Goal: Task Accomplishment & Management: Manage account settings

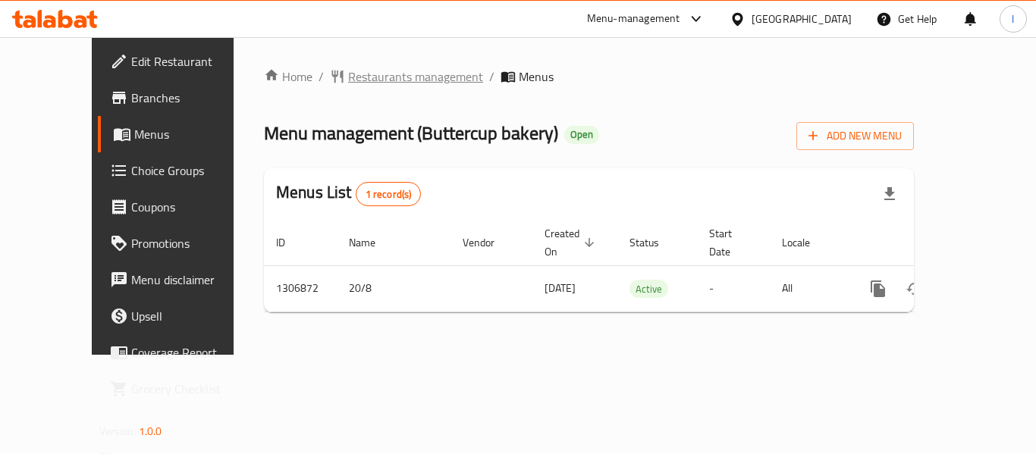
click at [354, 75] on span "Restaurants management" at bounding box center [415, 77] width 135 height 18
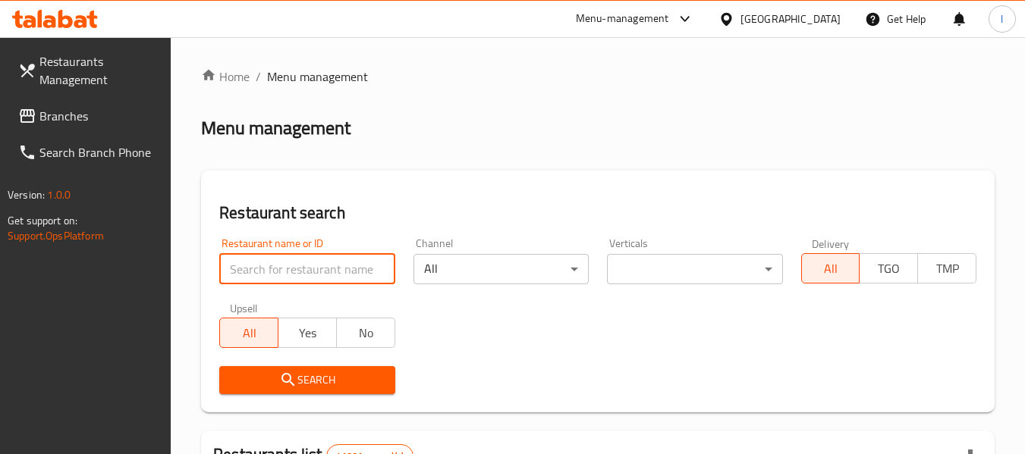
click at [299, 270] on input "search" at bounding box center [306, 269] width 175 height 30
paste input "704103"
type input "704103"
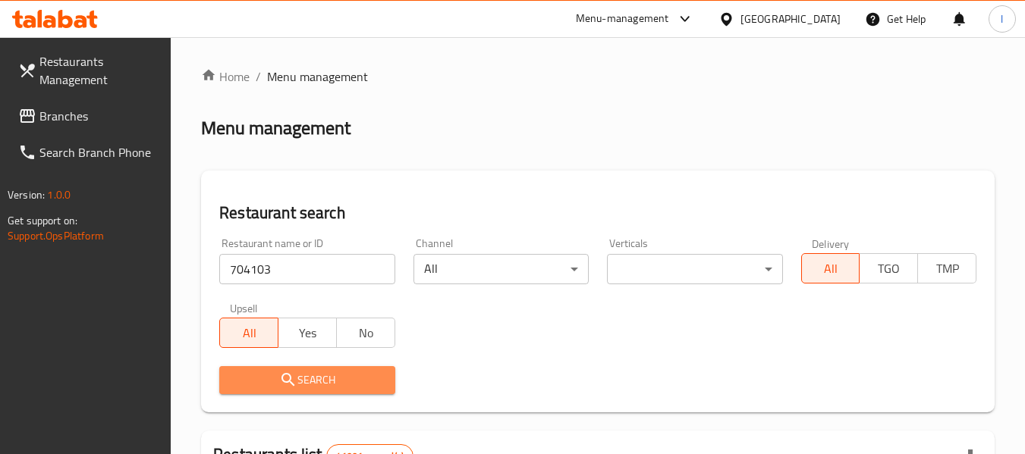
click at [315, 374] on span "Search" at bounding box center [306, 380] width 151 height 19
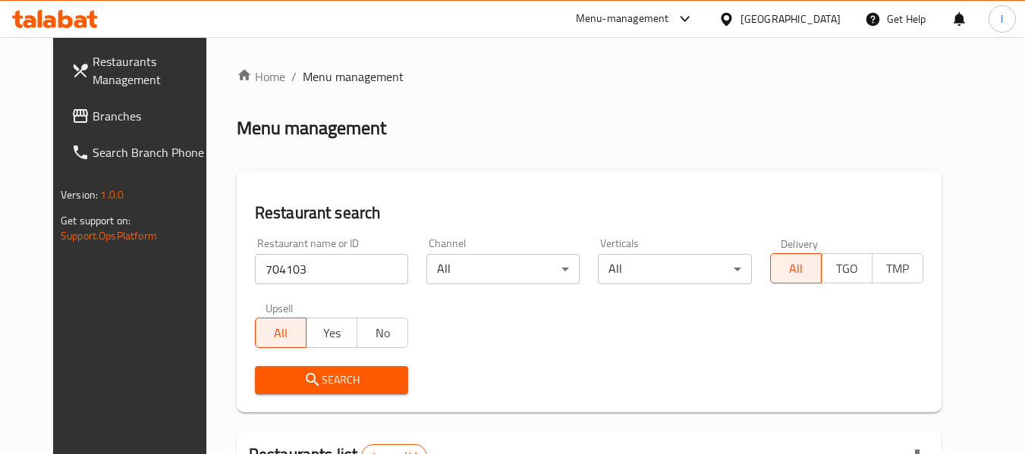
drag, startPoint x: 904, startPoint y: 117, endPoint x: 896, endPoint y: 118, distance: 7.6
click at [903, 117] on div "Menu management" at bounding box center [589, 128] width 705 height 24
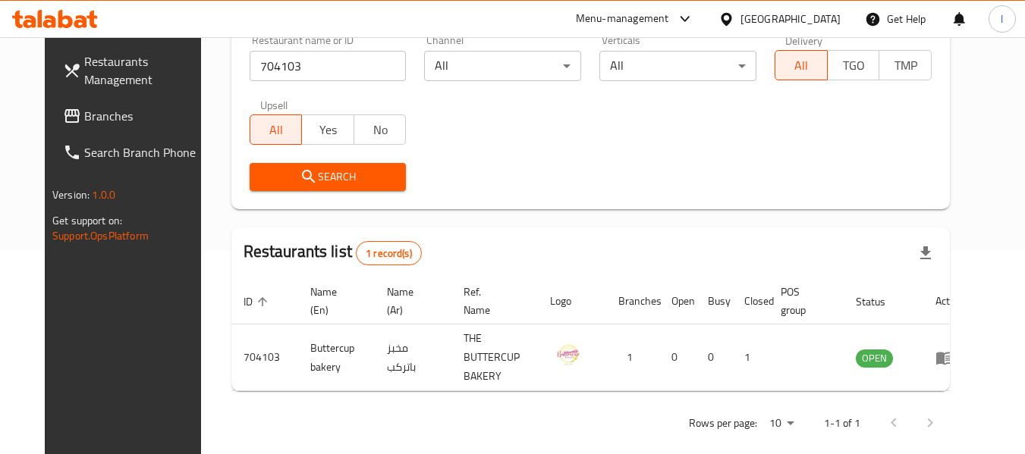
click at [146, 108] on span "Branches" at bounding box center [144, 116] width 120 height 18
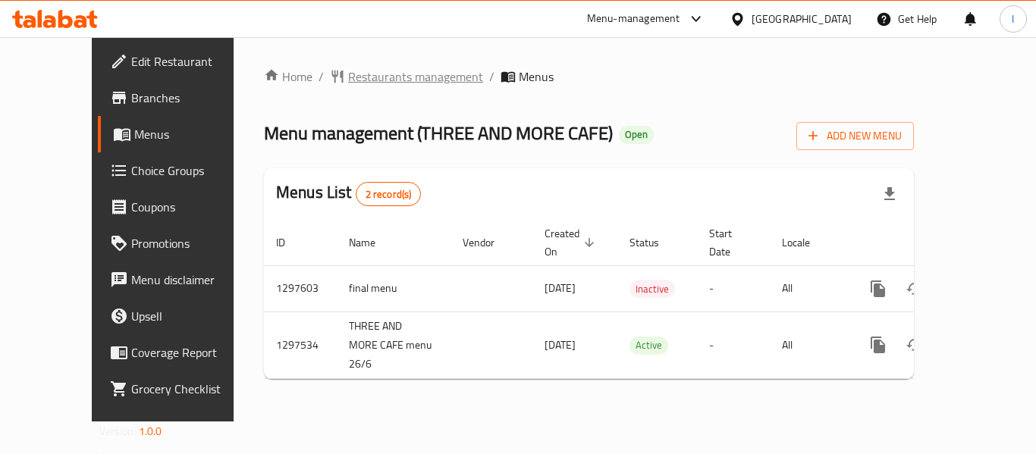
click at [348, 73] on span "Restaurants management" at bounding box center [415, 77] width 135 height 18
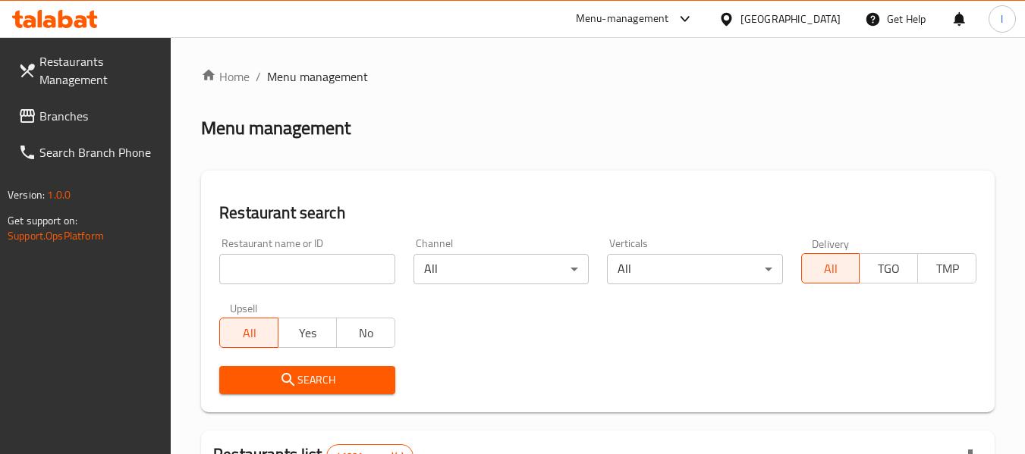
click at [310, 275] on input "search" at bounding box center [306, 269] width 175 height 30
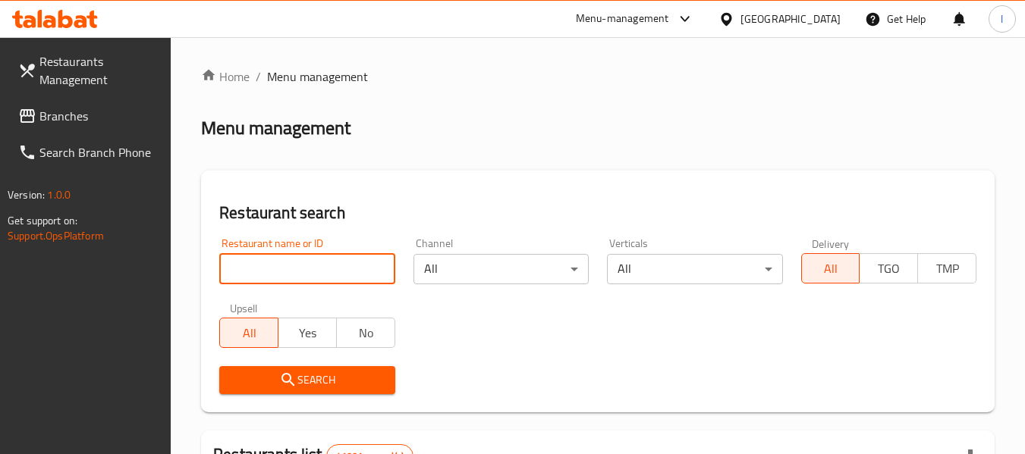
paste input "700181"
type input "700181"
click button "Search" at bounding box center [306, 380] width 175 height 28
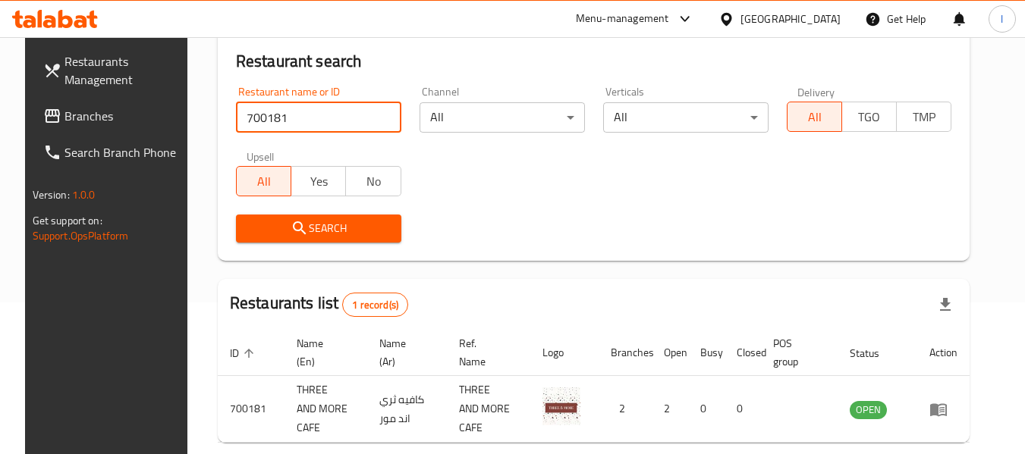
scroll to position [209, 0]
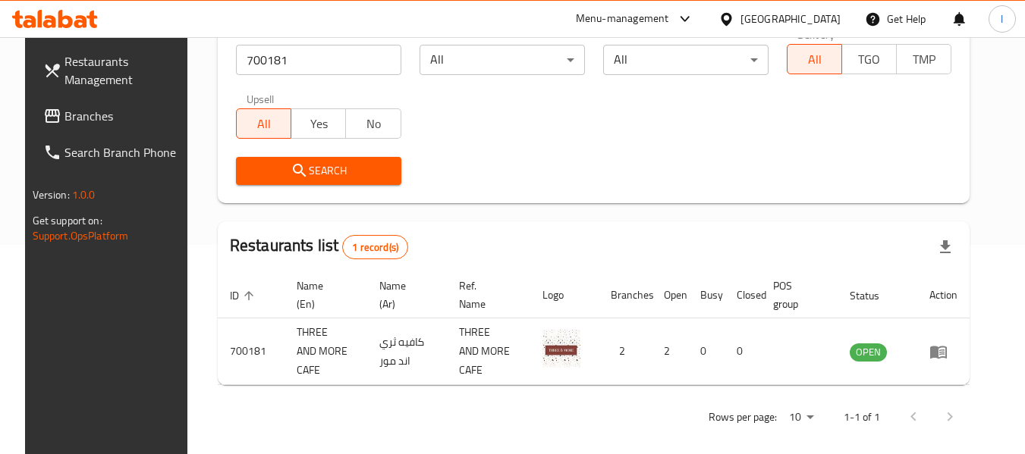
click at [86, 117] on span "Branches" at bounding box center [124, 116] width 120 height 18
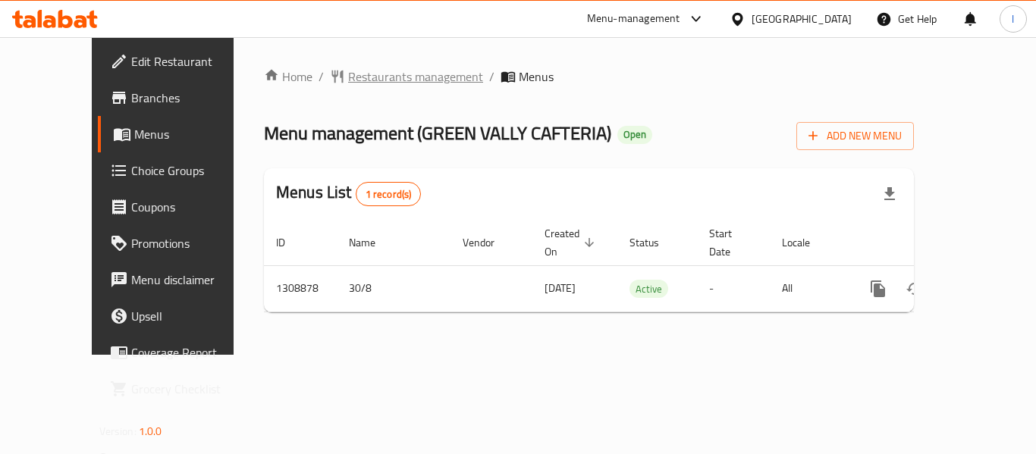
click at [368, 75] on span "Restaurants management" at bounding box center [415, 77] width 135 height 18
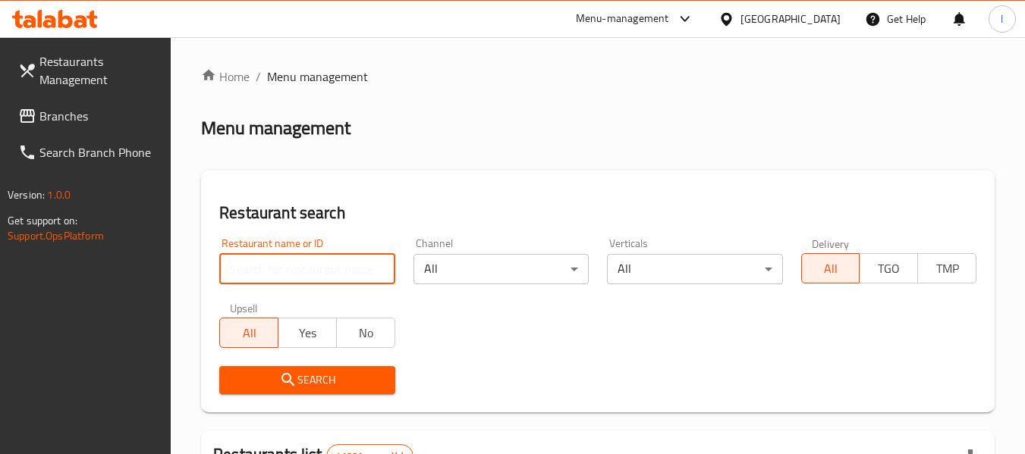
paste input "705061"
type input "705061"
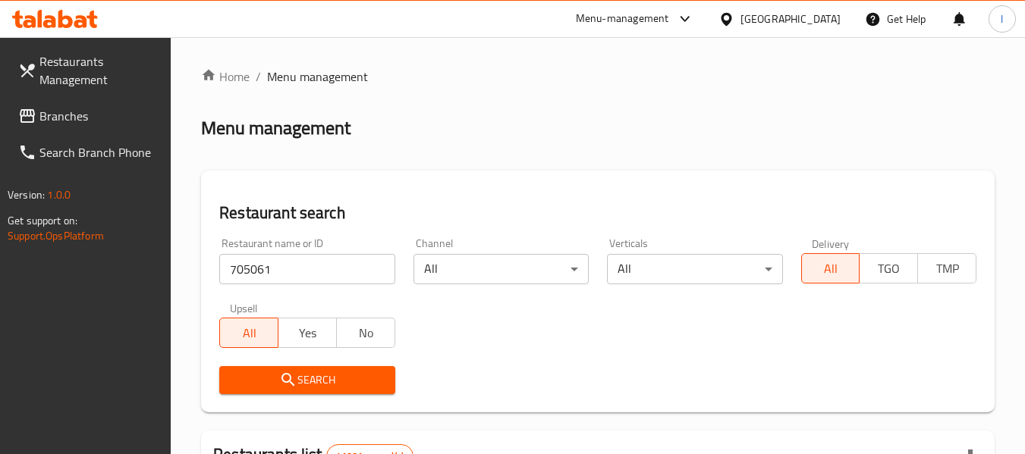
click at [282, 371] on span "Search" at bounding box center [306, 380] width 151 height 19
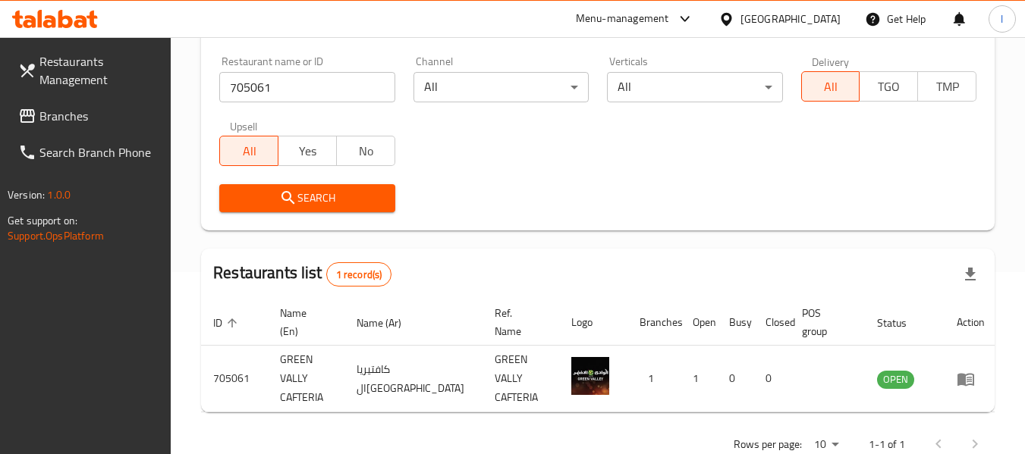
scroll to position [209, 0]
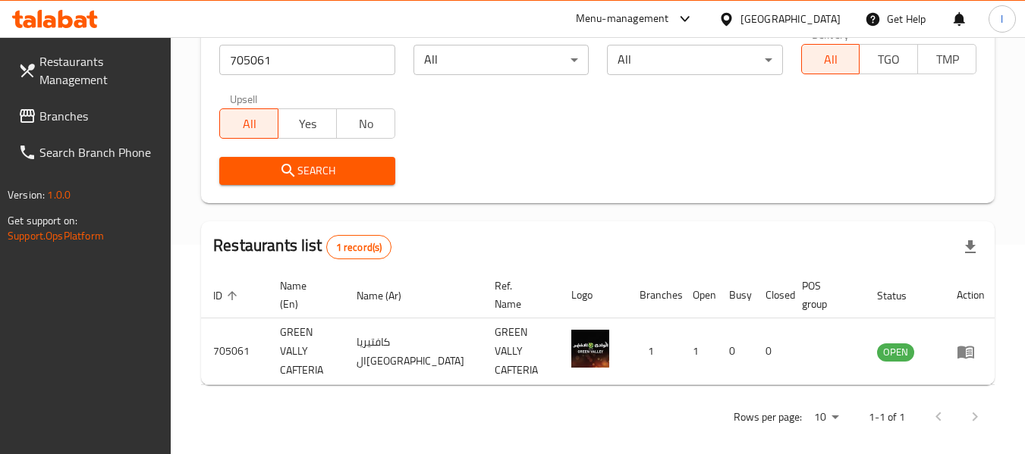
click at [121, 113] on span "Branches" at bounding box center [99, 116] width 120 height 18
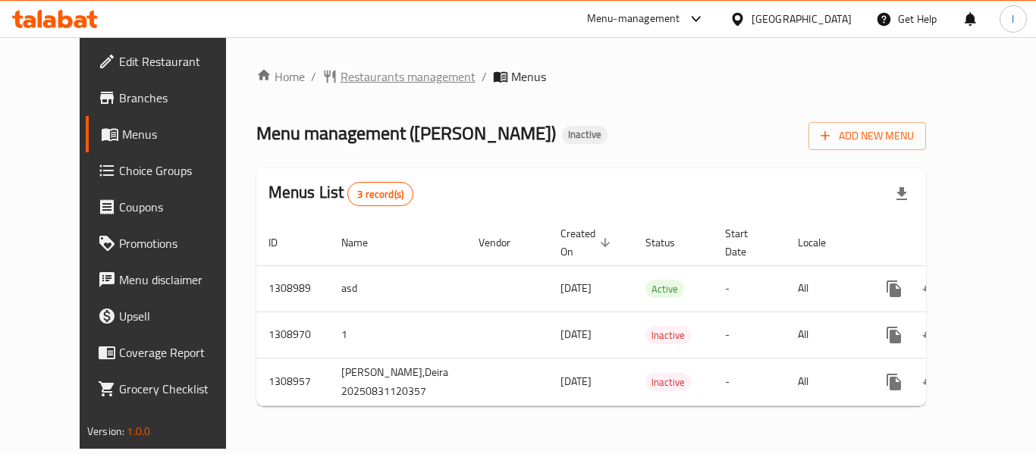
click at [353, 74] on span "Restaurants management" at bounding box center [408, 77] width 135 height 18
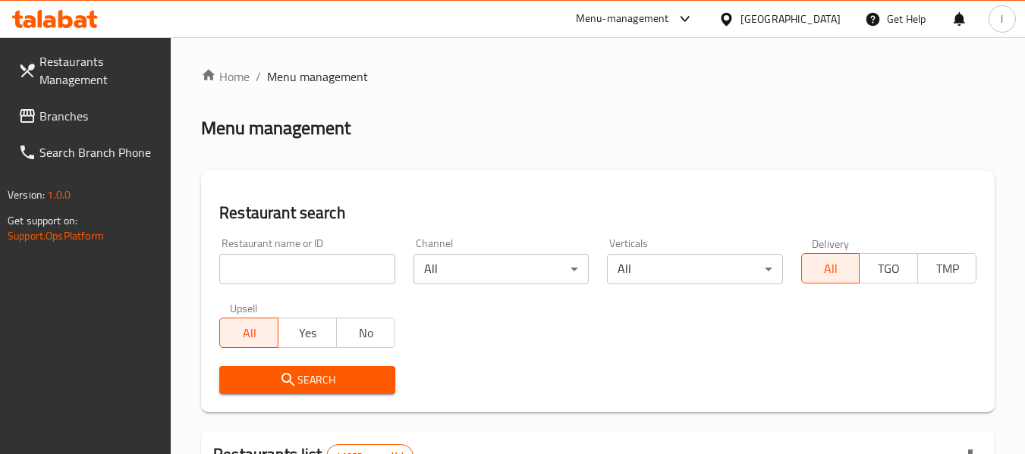
click at [254, 266] on div at bounding box center [512, 227] width 1025 height 454
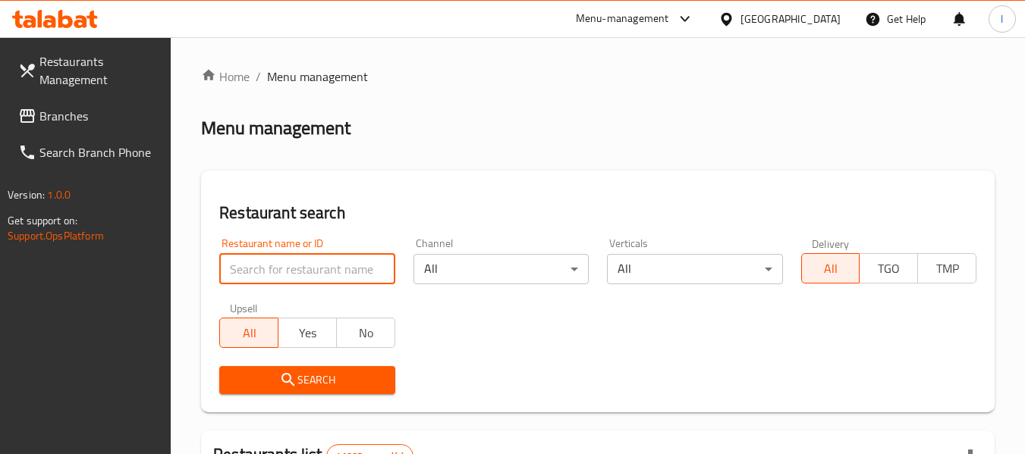
click at [254, 266] on input "search" at bounding box center [306, 269] width 175 height 30
paste input "705113"
type input "705113"
click button "Search" at bounding box center [306, 380] width 175 height 28
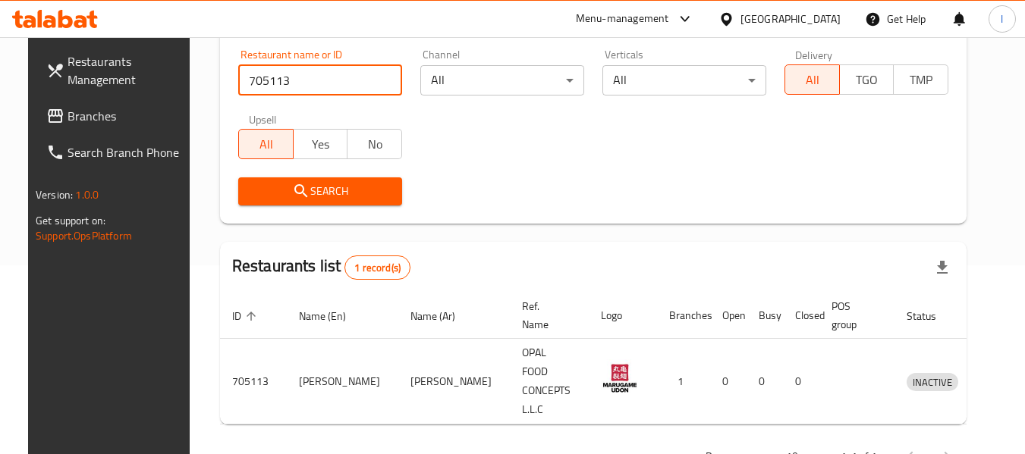
scroll to position [209, 0]
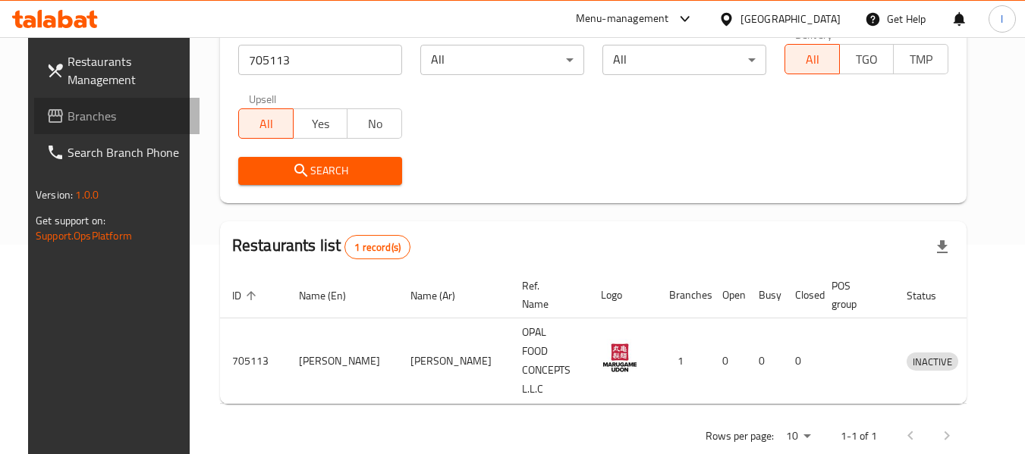
drag, startPoint x: 73, startPoint y: 110, endPoint x: 80, endPoint y: 102, distance: 10.7
click at [75, 108] on span "Branches" at bounding box center [128, 116] width 120 height 18
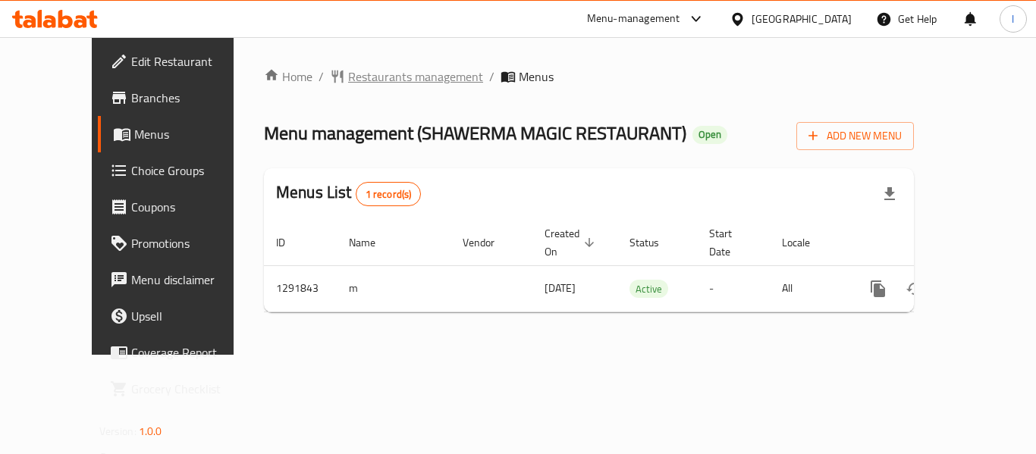
click at [348, 80] on span "Restaurants management" at bounding box center [415, 77] width 135 height 18
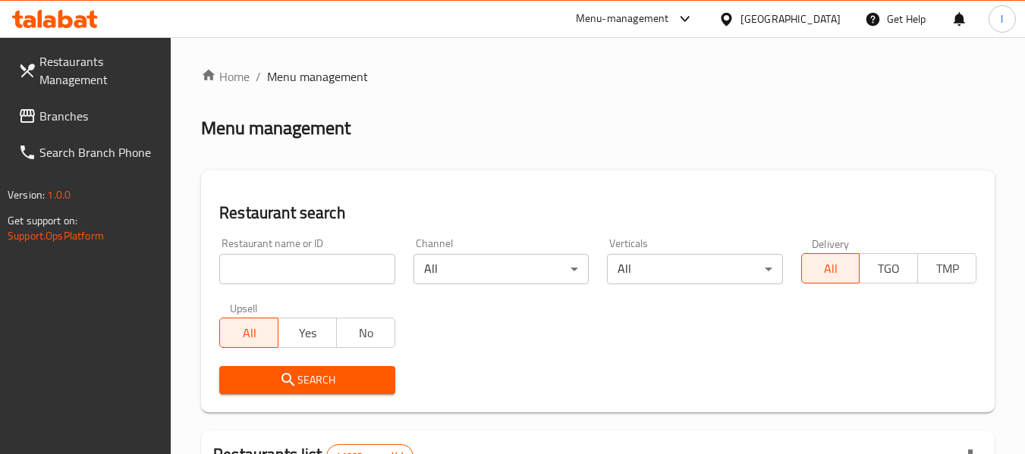
click at [287, 272] on div at bounding box center [512, 227] width 1025 height 454
click at [286, 266] on input "search" at bounding box center [306, 269] width 175 height 30
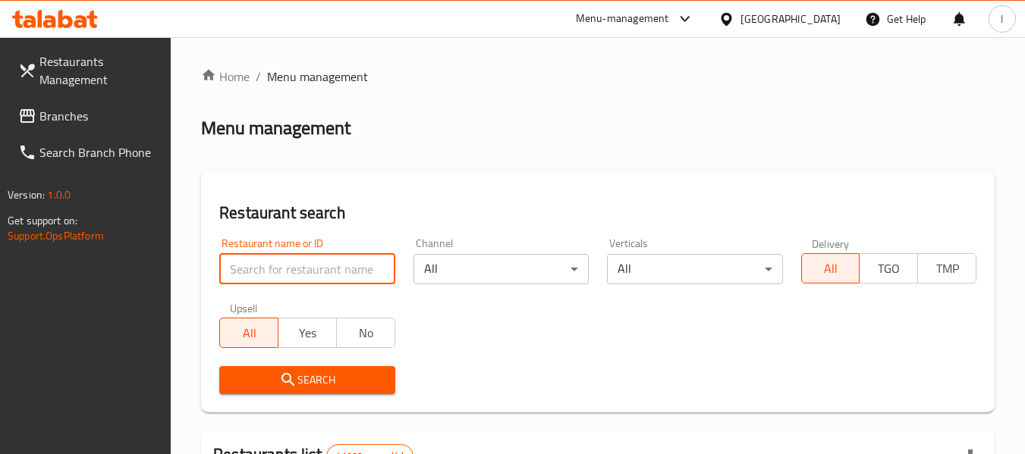
paste input "698891"
type input "698891"
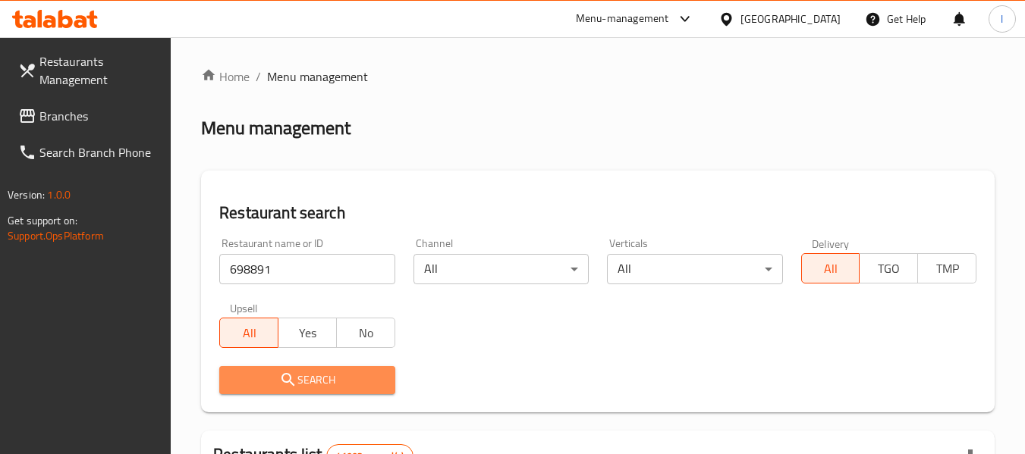
click at [313, 375] on span "Search" at bounding box center [306, 380] width 151 height 19
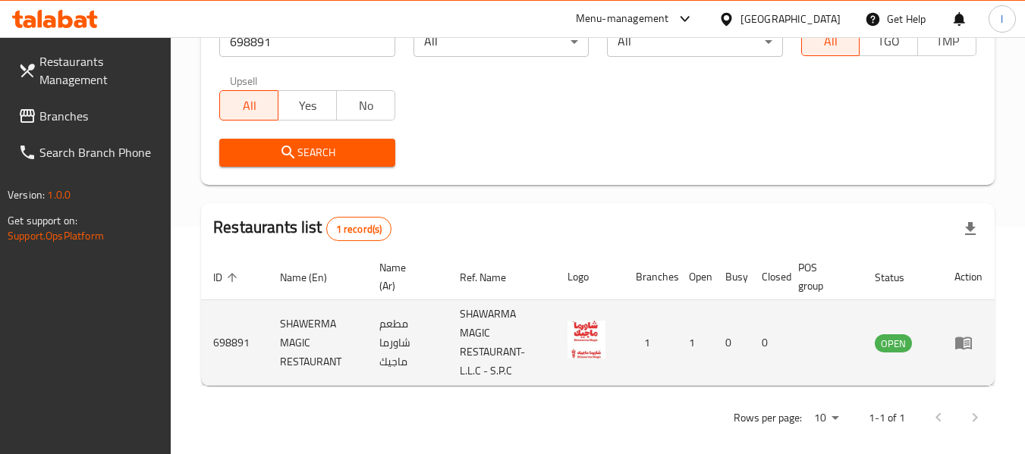
scroll to position [241, 0]
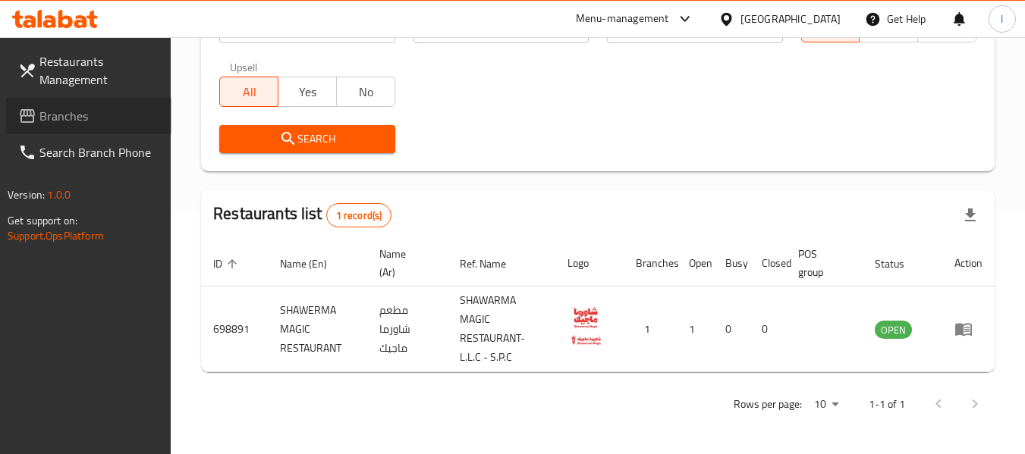
drag, startPoint x: 111, startPoint y: 105, endPoint x: 124, endPoint y: 102, distance: 13.2
click at [113, 106] on link "Branches" at bounding box center [88, 116] width 165 height 36
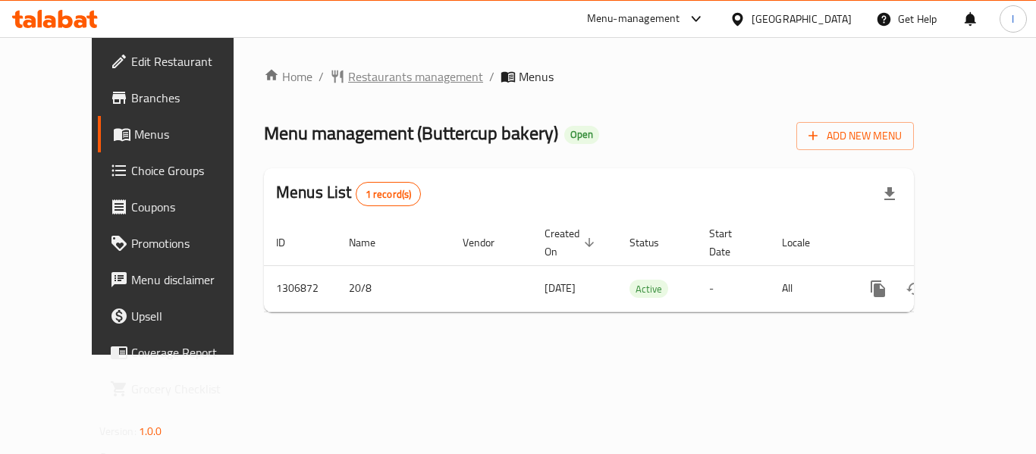
click at [370, 74] on span "Restaurants management" at bounding box center [415, 77] width 135 height 18
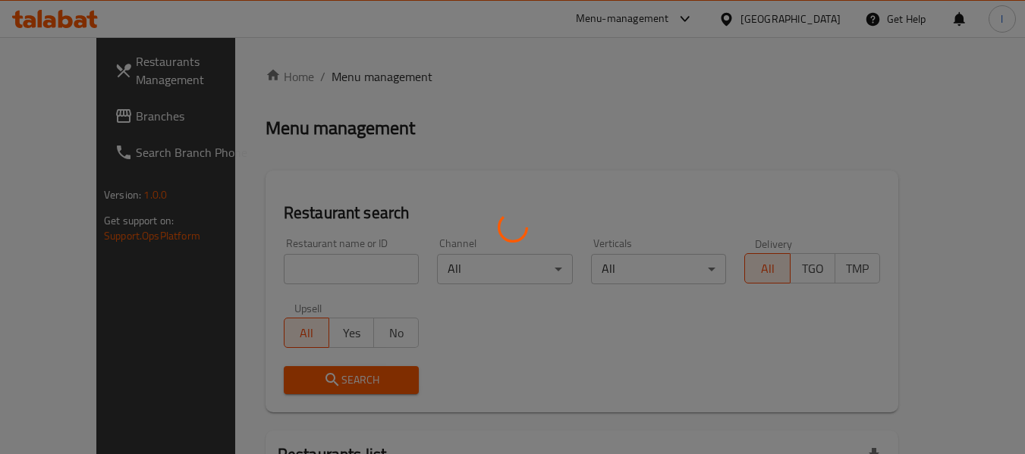
click at [329, 262] on div at bounding box center [512, 227] width 1025 height 454
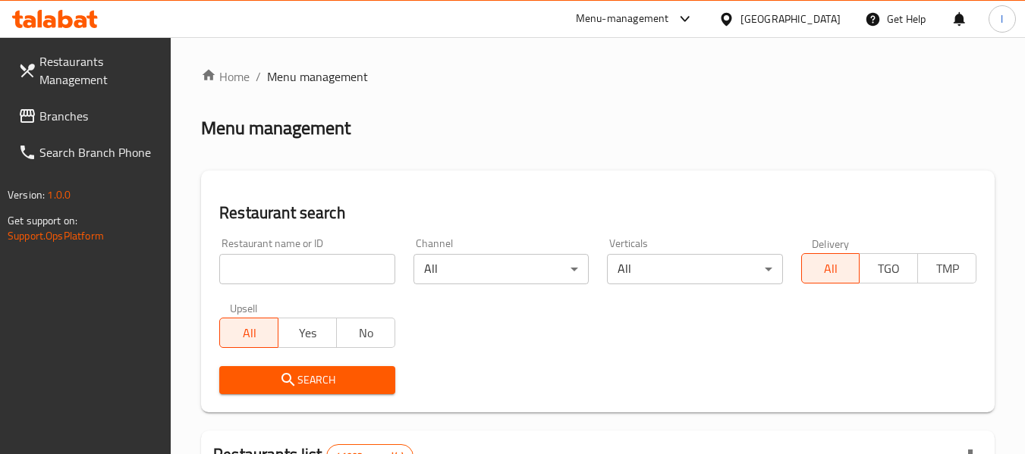
click at [325, 270] on input "search" at bounding box center [306, 269] width 175 height 30
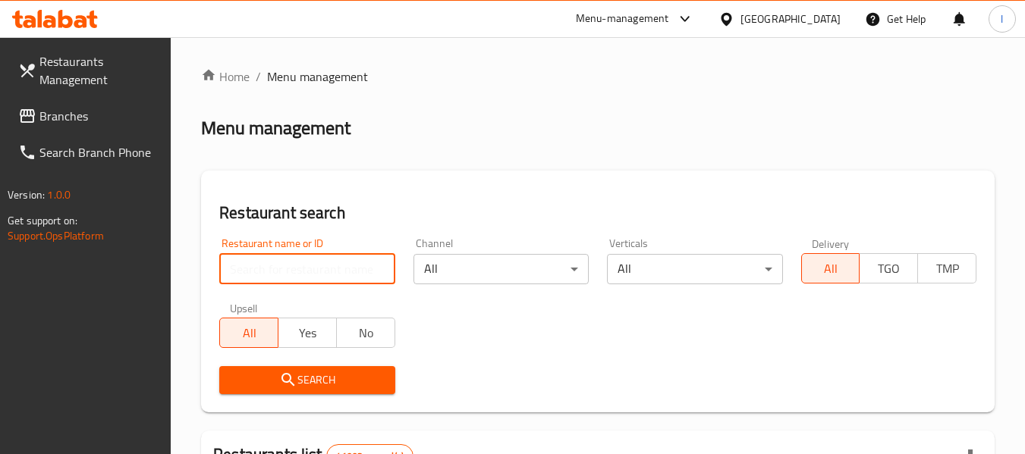
paste input "704103"
type input "704103"
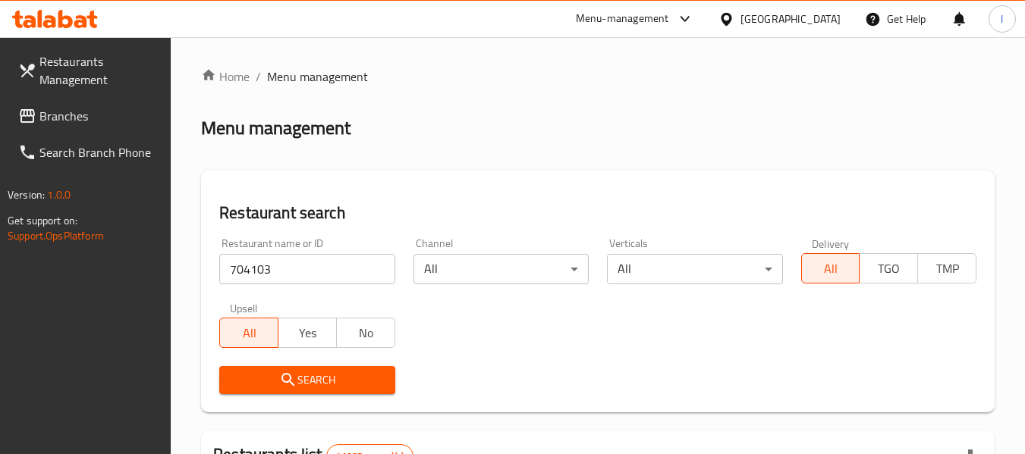
drag, startPoint x: 332, startPoint y: 369, endPoint x: 334, endPoint y: 376, distance: 7.7
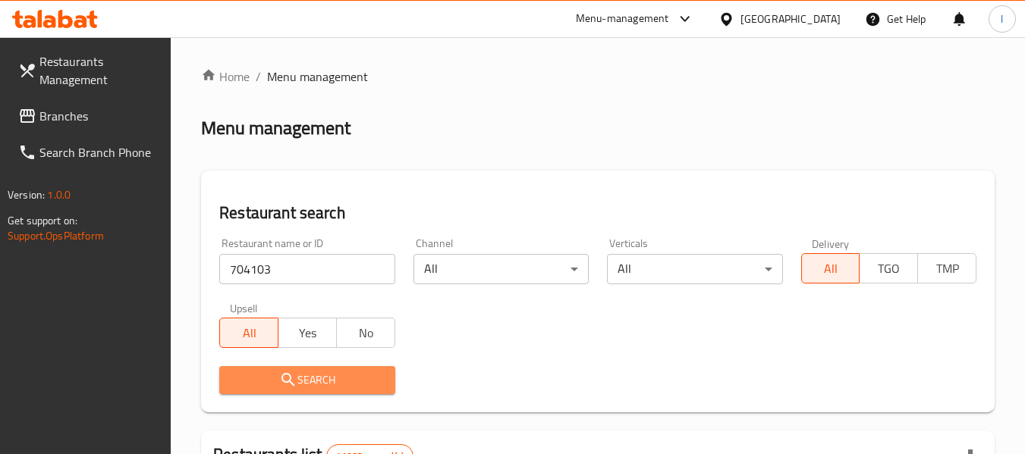
click at [335, 379] on span "Search" at bounding box center [306, 380] width 151 height 19
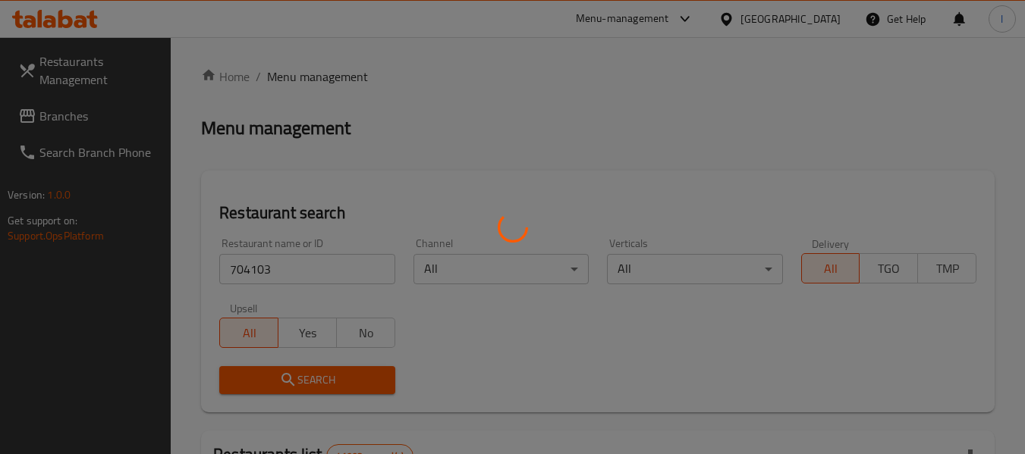
click at [334, 379] on div at bounding box center [512, 227] width 1025 height 454
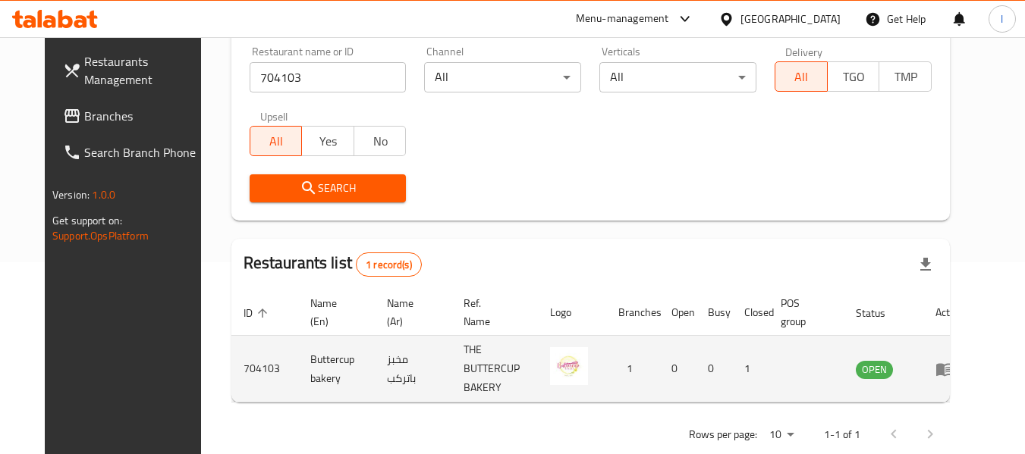
scroll to position [209, 0]
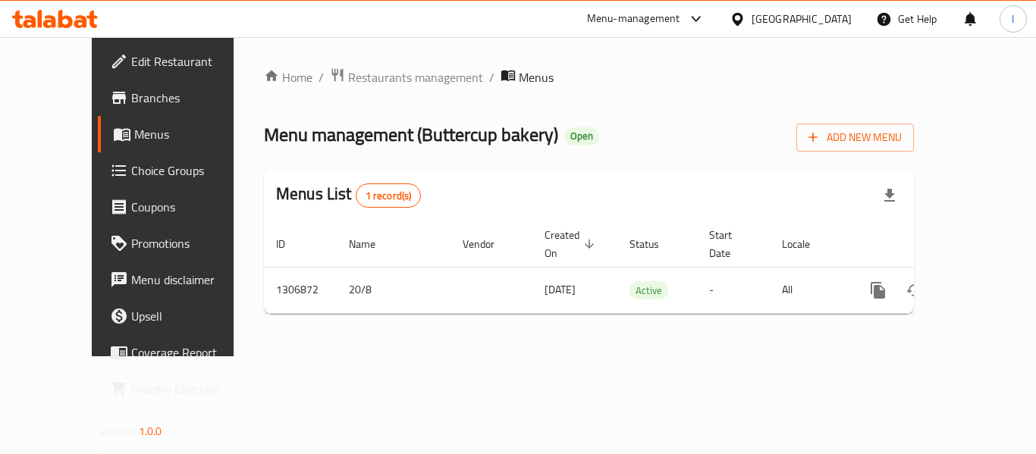
click at [131, 163] on span "Choice Groups" at bounding box center [191, 171] width 121 height 18
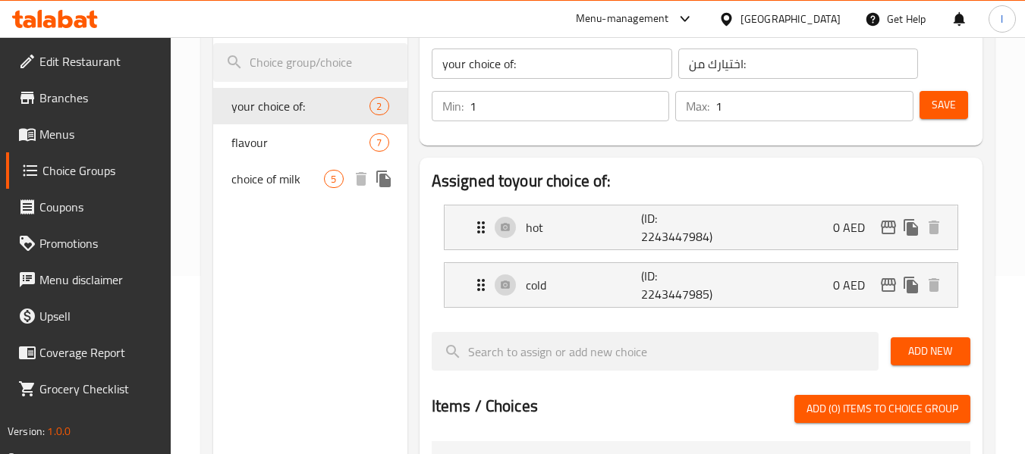
scroll to position [152, 0]
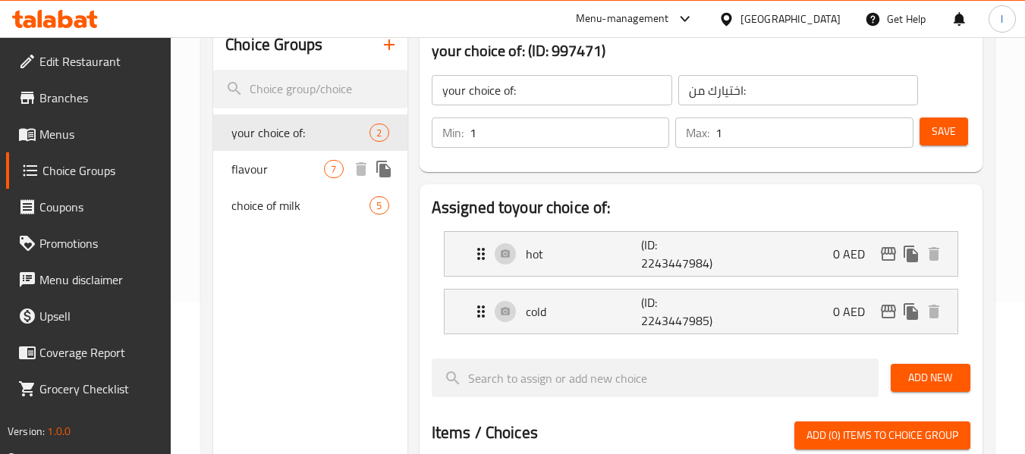
click at [297, 165] on span "flavour" at bounding box center [277, 169] width 93 height 18
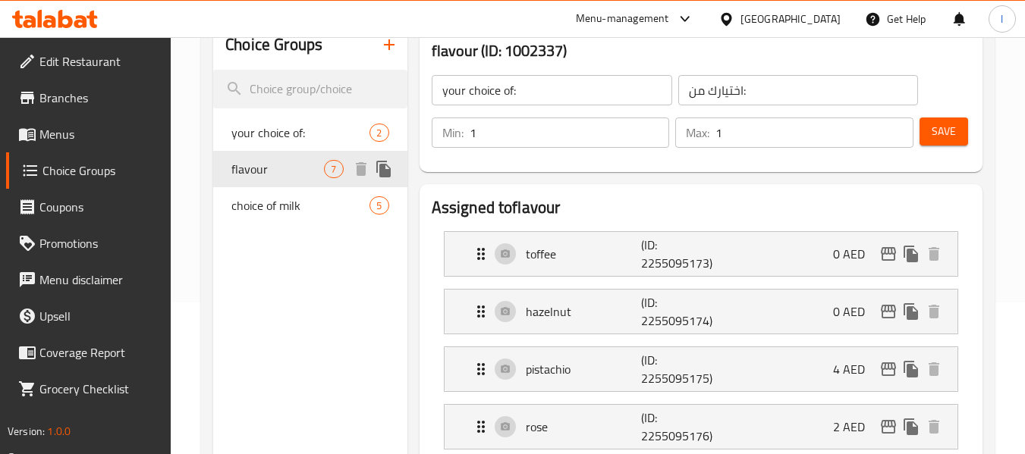
type input "flavour"
type input "0"
click at [305, 210] on span "choice of milk" at bounding box center [277, 205] width 93 height 18
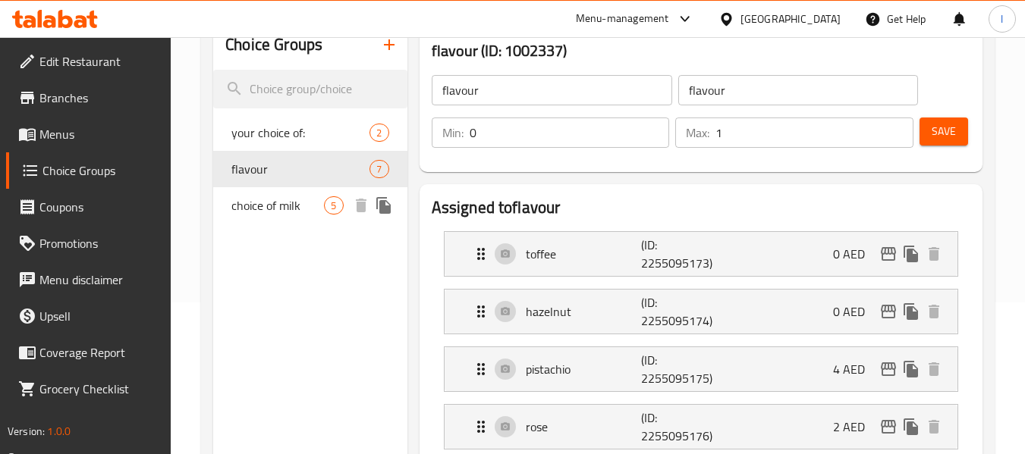
type input "choice of milk"
type input "اختيار الحليب"
type input "1"
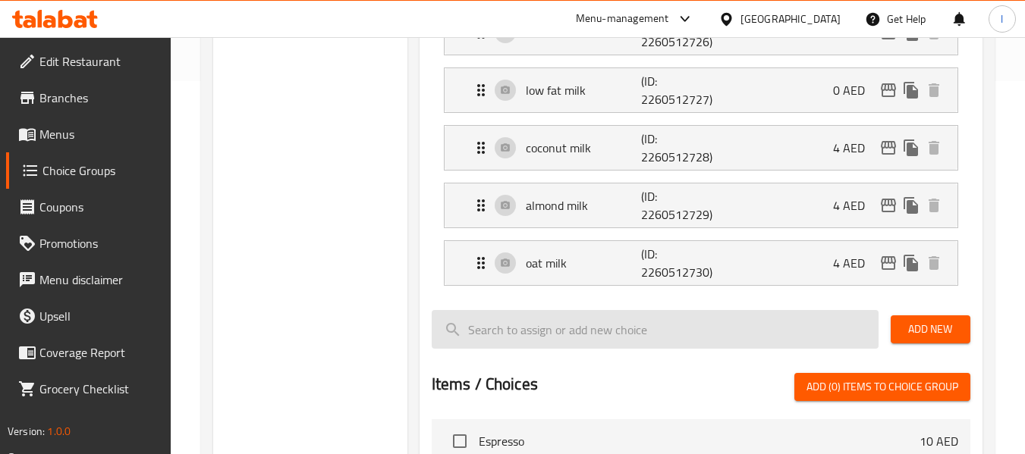
scroll to position [379, 0]
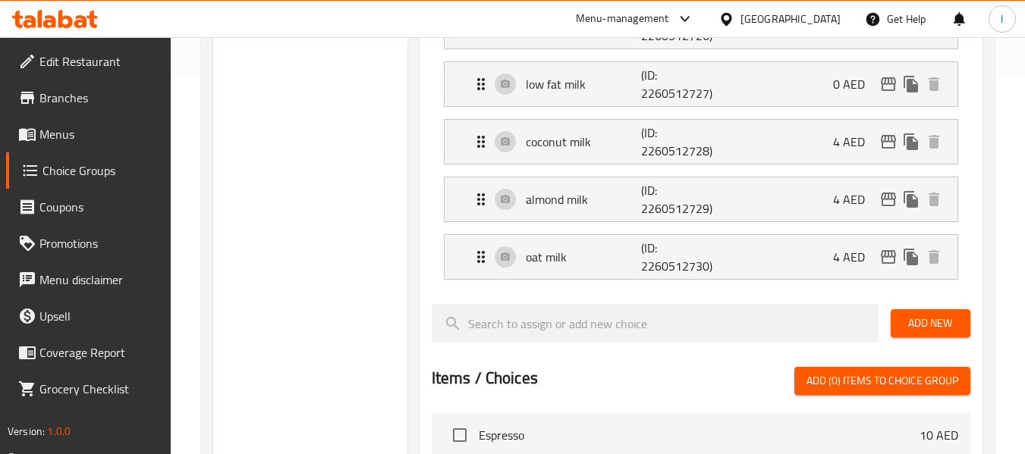
click at [806, 22] on div "[GEOGRAPHIC_DATA]" at bounding box center [790, 19] width 100 height 17
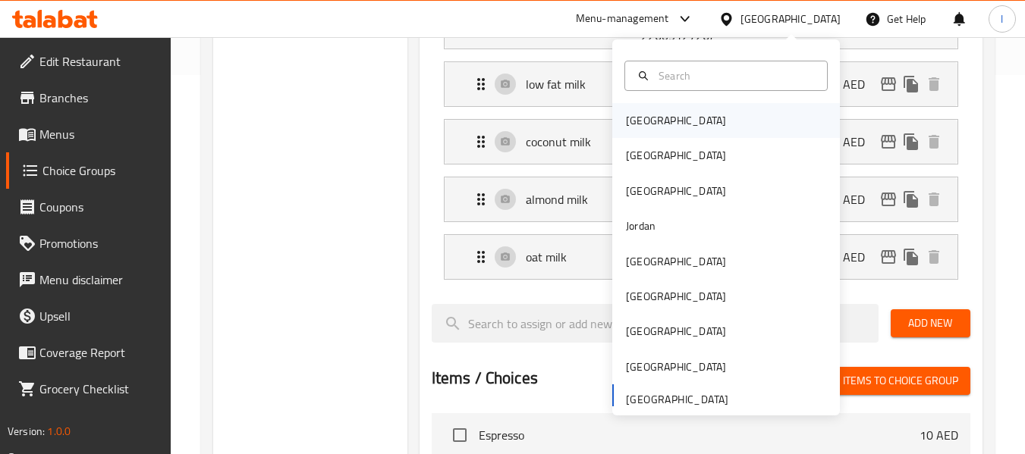
click at [654, 122] on div "[GEOGRAPHIC_DATA]" at bounding box center [676, 120] width 124 height 35
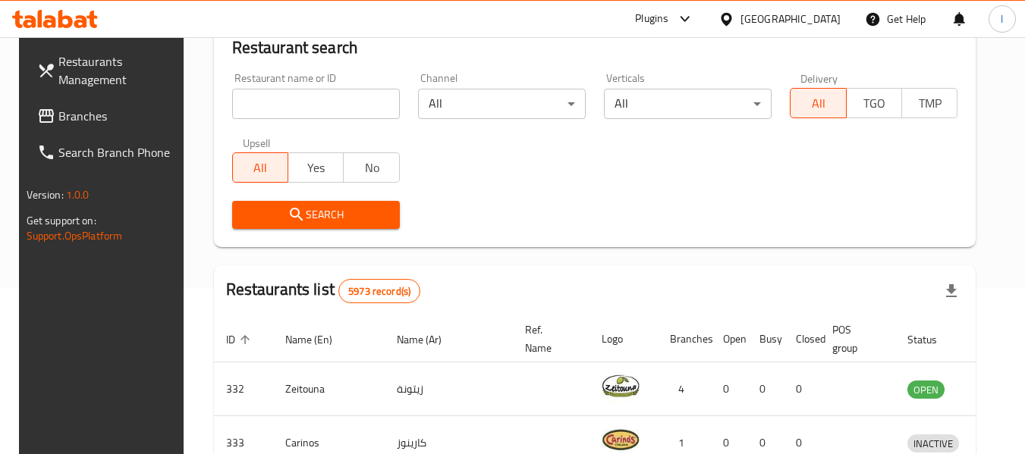
scroll to position [379, 0]
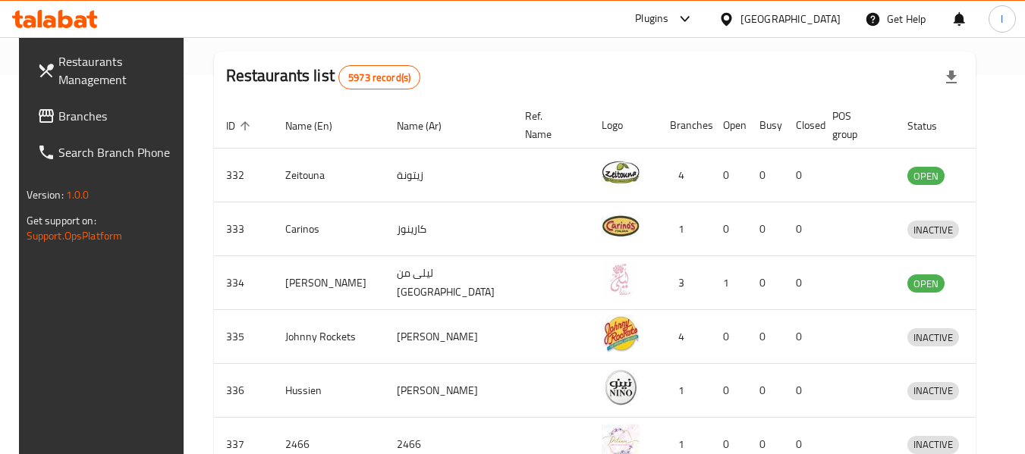
click at [108, 111] on span "Branches" at bounding box center [118, 116] width 120 height 18
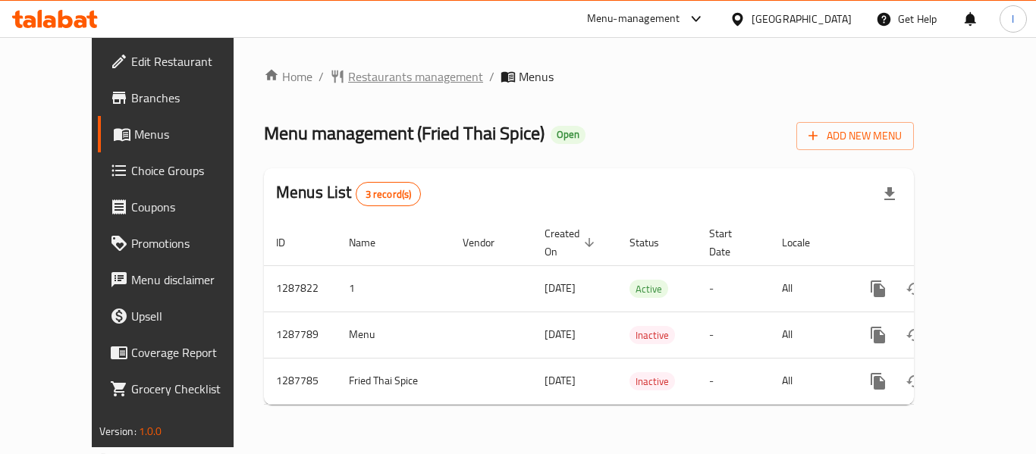
click at [353, 80] on span "Restaurants management" at bounding box center [415, 77] width 135 height 18
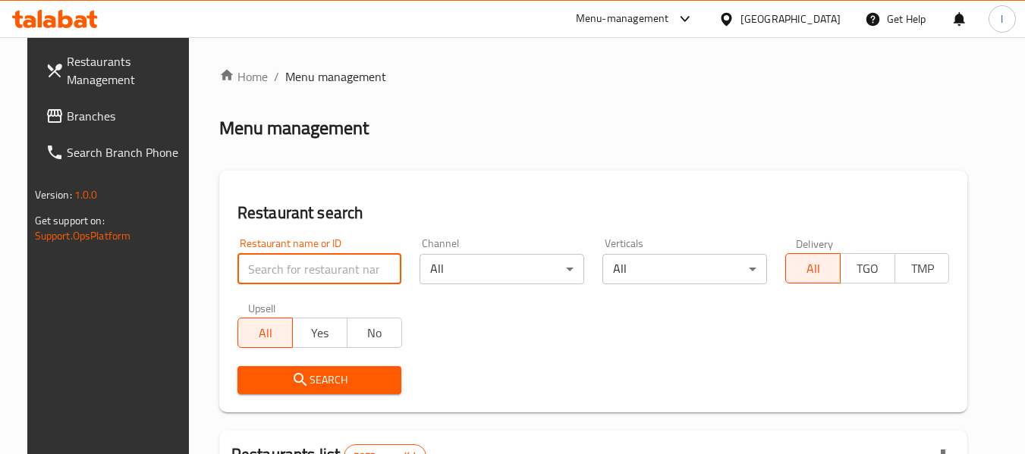
click at [328, 281] on input "search" at bounding box center [319, 269] width 165 height 30
paste input "696849"
type input "696849"
click button "Search" at bounding box center [319, 380] width 165 height 28
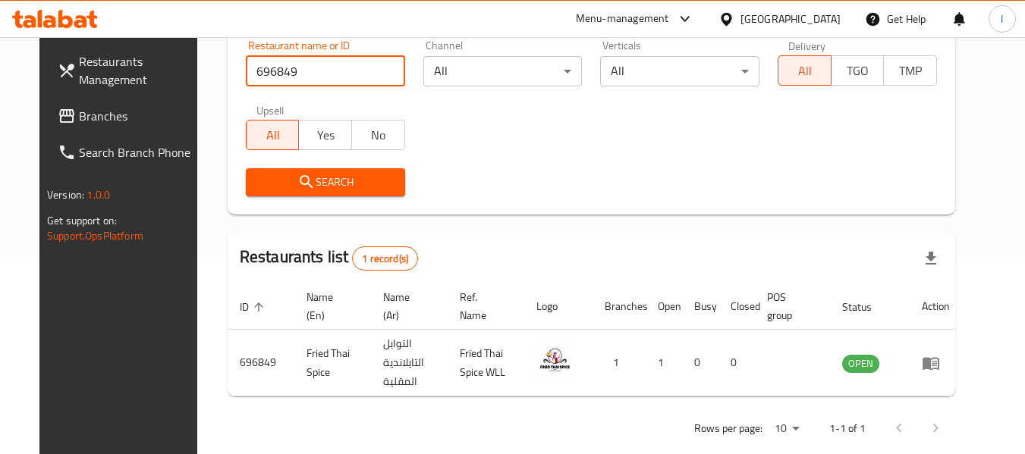
scroll to position [203, 0]
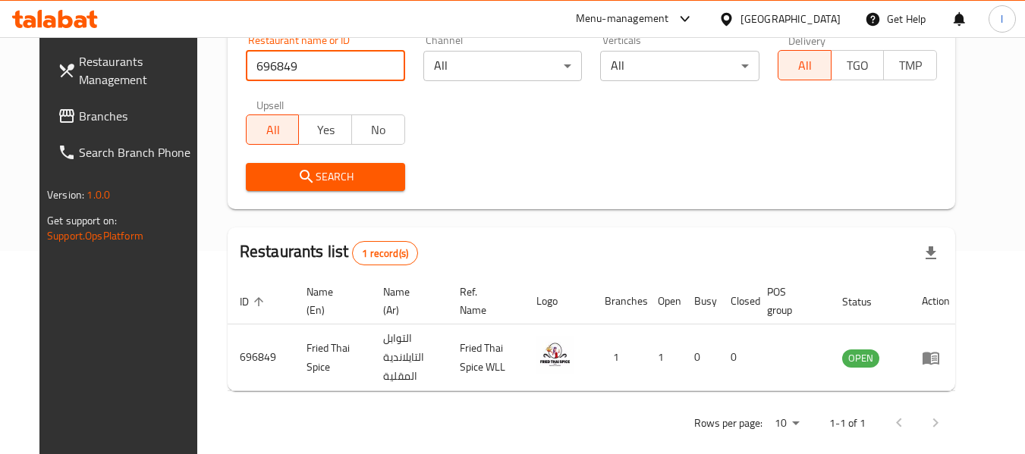
click at [734, 16] on icon at bounding box center [726, 19] width 16 height 16
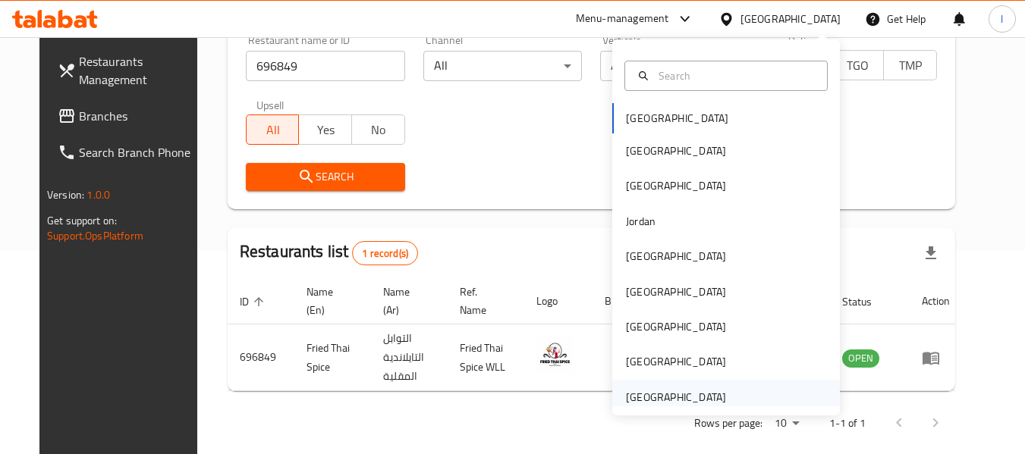
click at [642, 403] on div "[GEOGRAPHIC_DATA]" at bounding box center [676, 397] width 100 height 17
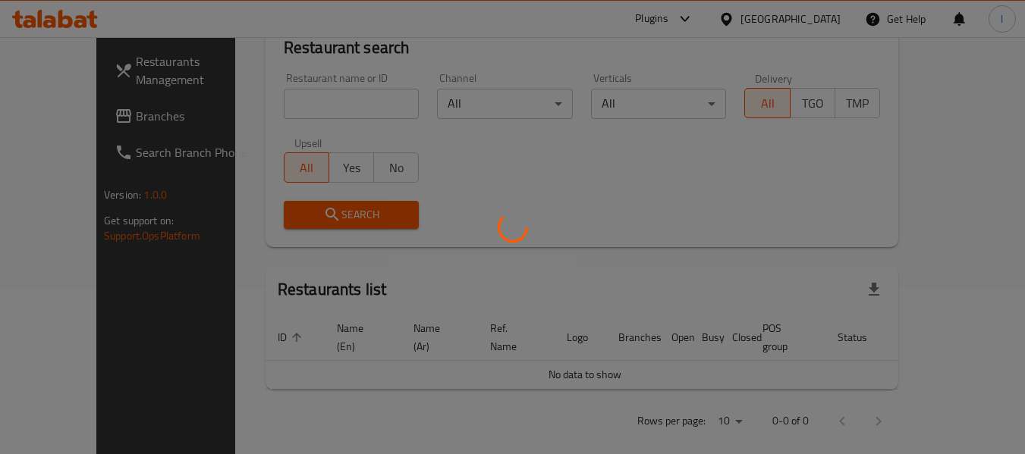
scroll to position [203, 0]
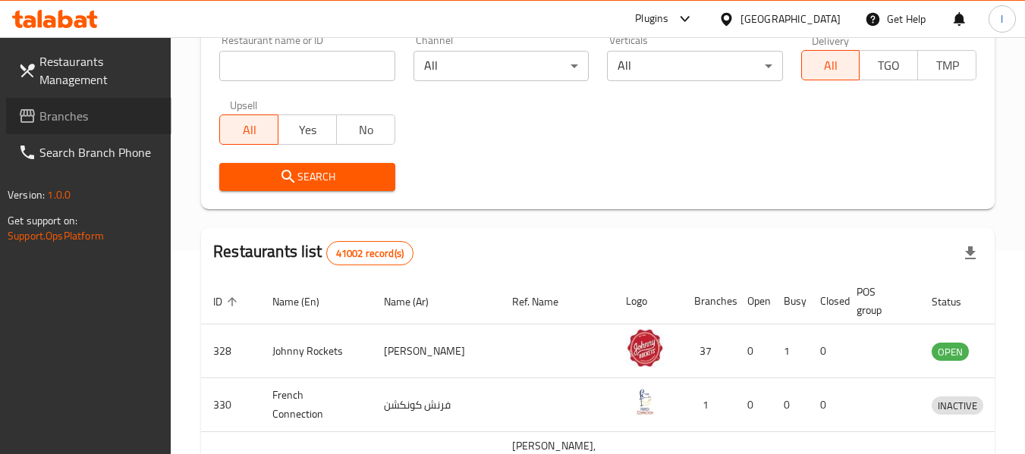
click at [111, 99] on link "Branches" at bounding box center [88, 116] width 165 height 36
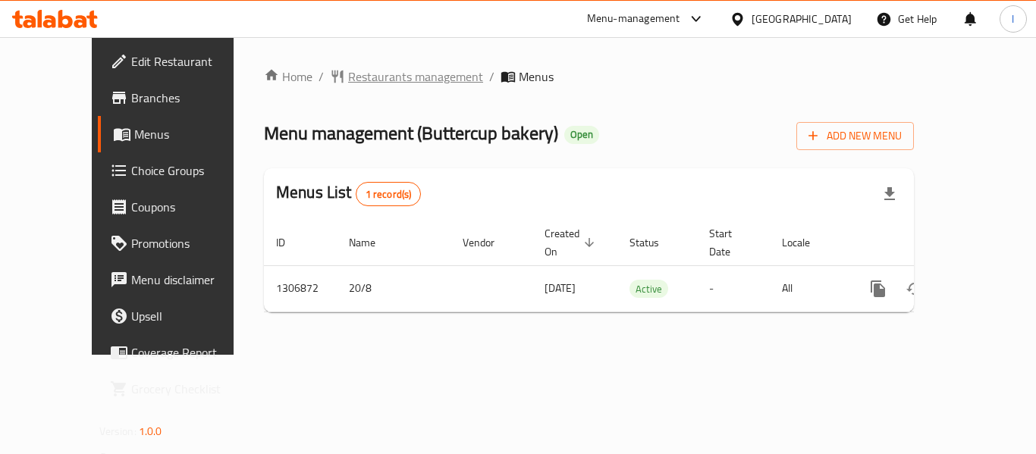
click at [350, 75] on span "Restaurants management" at bounding box center [415, 77] width 135 height 18
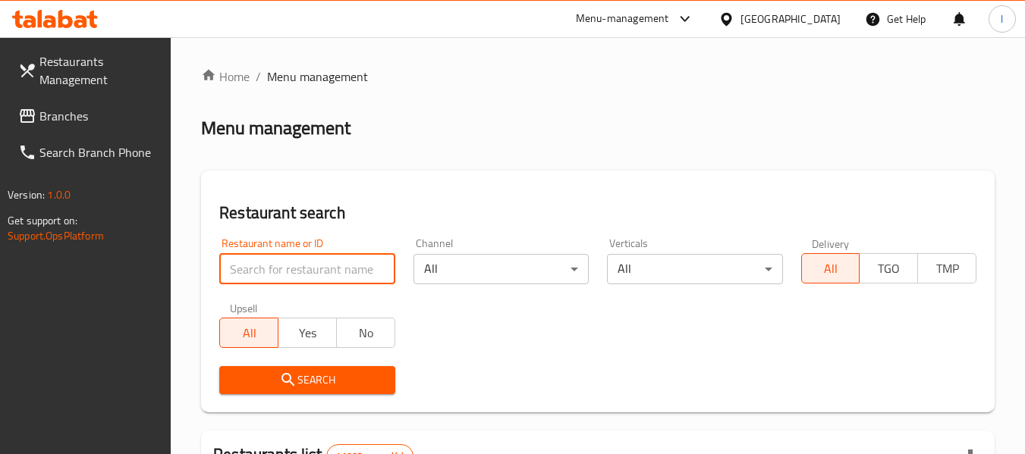
click at [298, 262] on input "search" at bounding box center [306, 269] width 175 height 30
paste input "704103"
type input "704103"
click button "Search" at bounding box center [306, 380] width 175 height 28
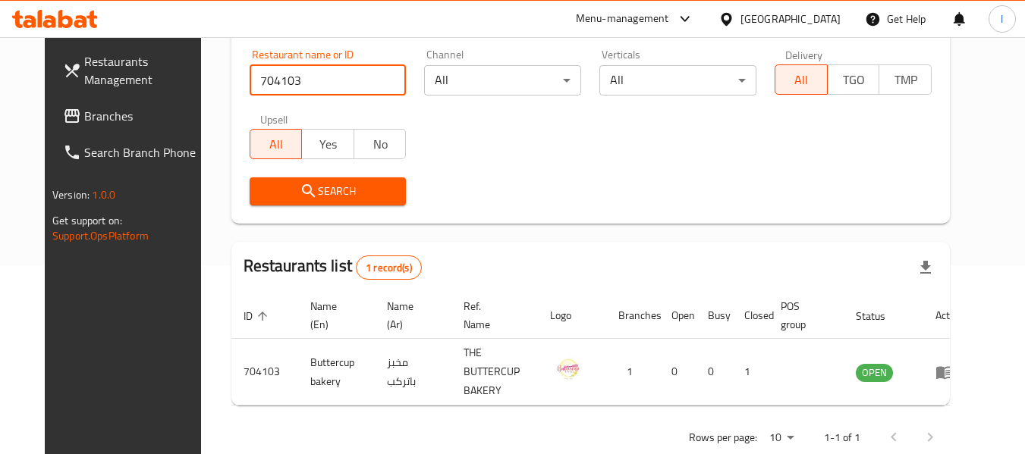
scroll to position [209, 0]
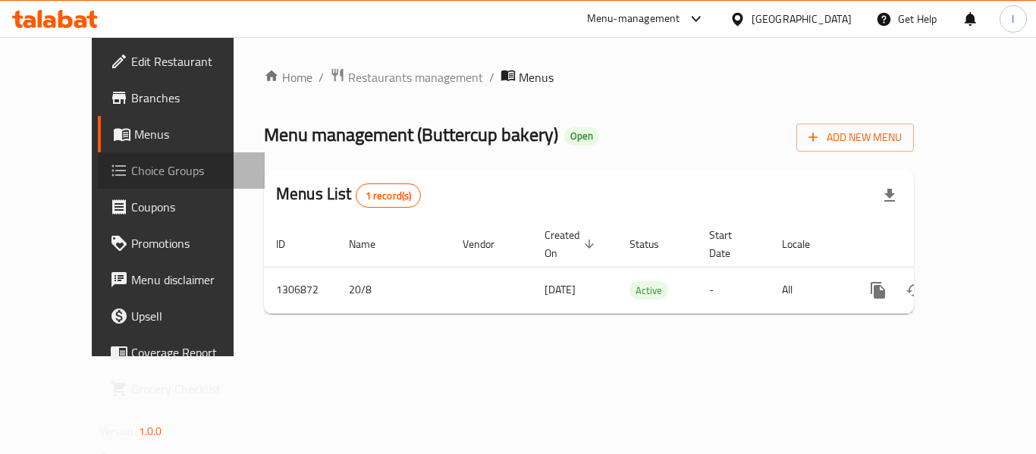
click at [131, 171] on span "Choice Groups" at bounding box center [191, 171] width 121 height 18
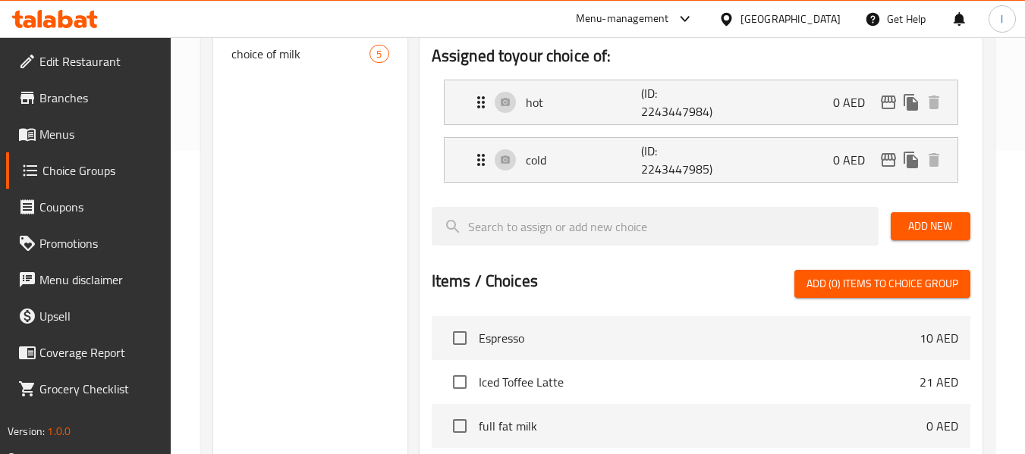
scroll to position [152, 0]
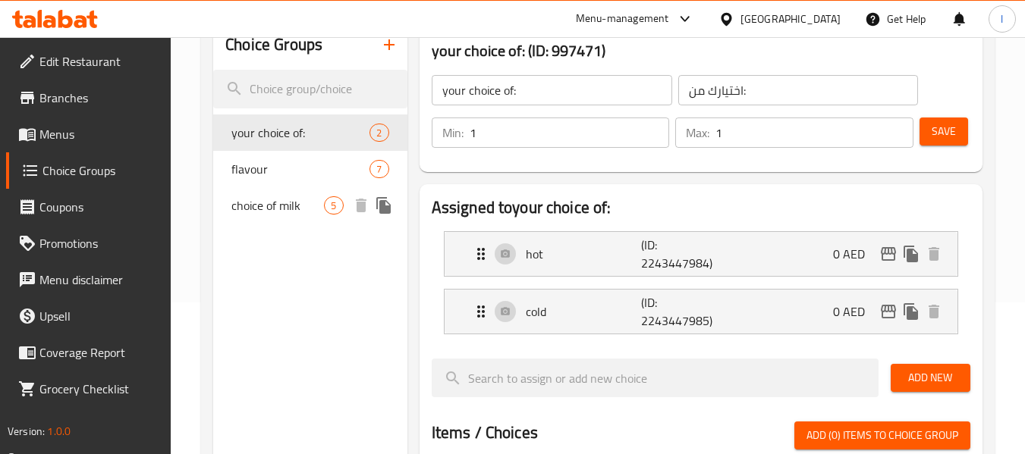
click at [294, 200] on span "choice of milk" at bounding box center [277, 205] width 93 height 18
type input "choice of milk"
type input "اختيار الحليب"
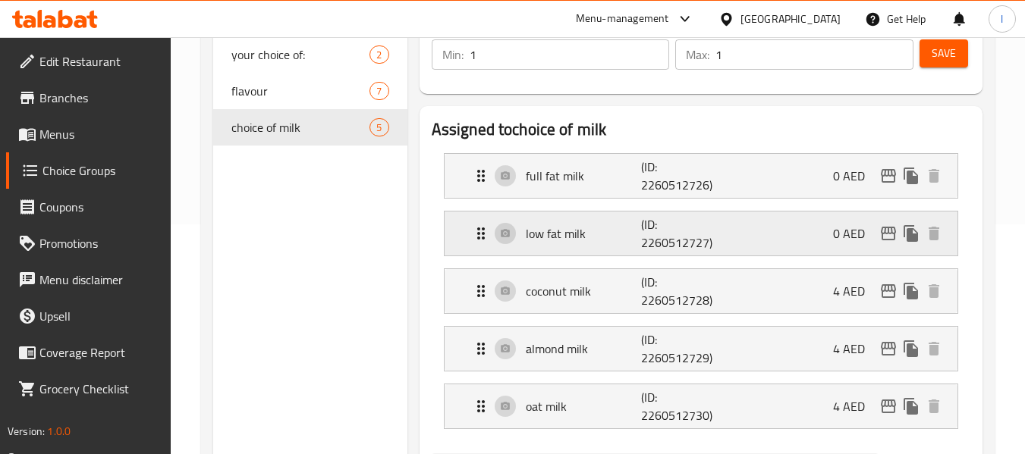
scroll to position [303, 0]
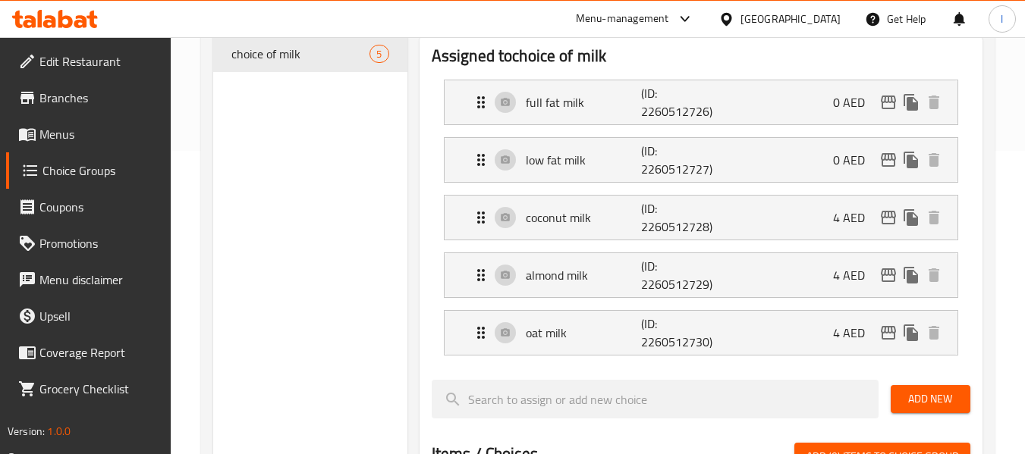
click at [764, 30] on div "[GEOGRAPHIC_DATA]" at bounding box center [779, 19] width 146 height 36
click at [769, 20] on div "[GEOGRAPHIC_DATA]" at bounding box center [790, 19] width 100 height 17
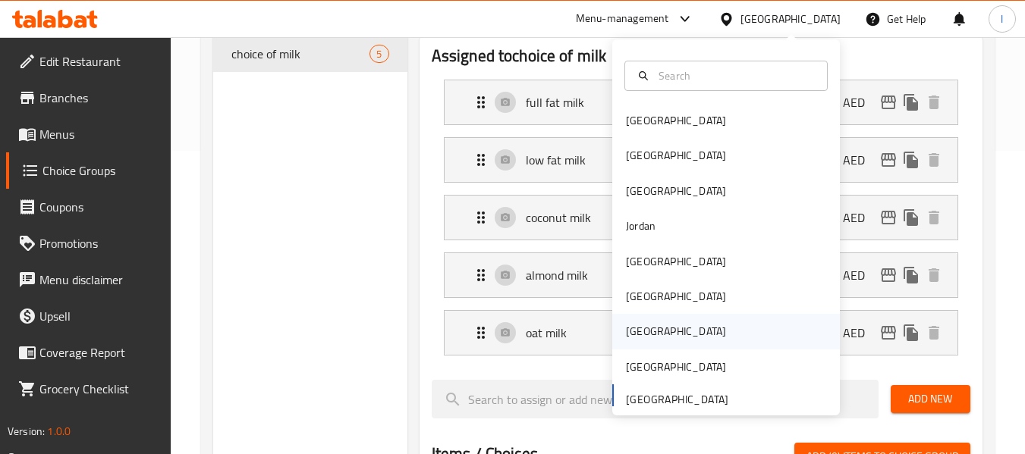
click at [633, 338] on div "[GEOGRAPHIC_DATA]" at bounding box center [676, 331] width 100 height 17
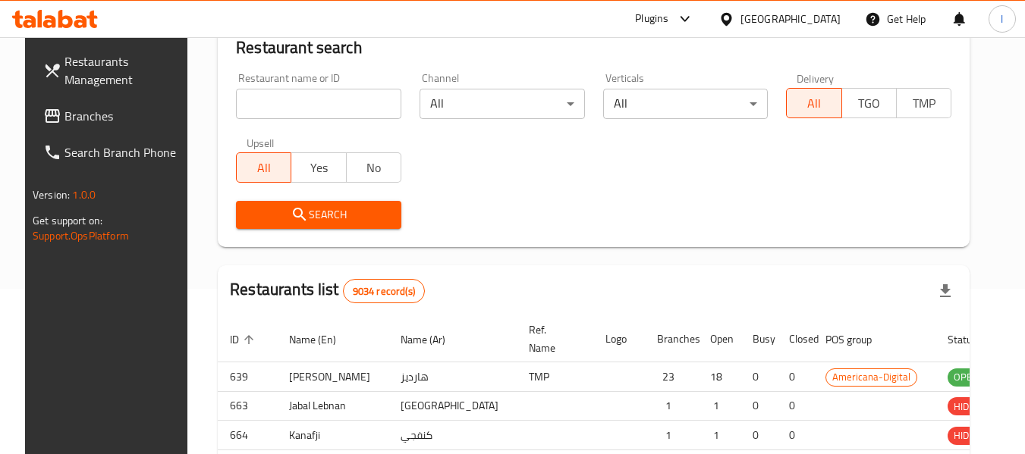
scroll to position [303, 0]
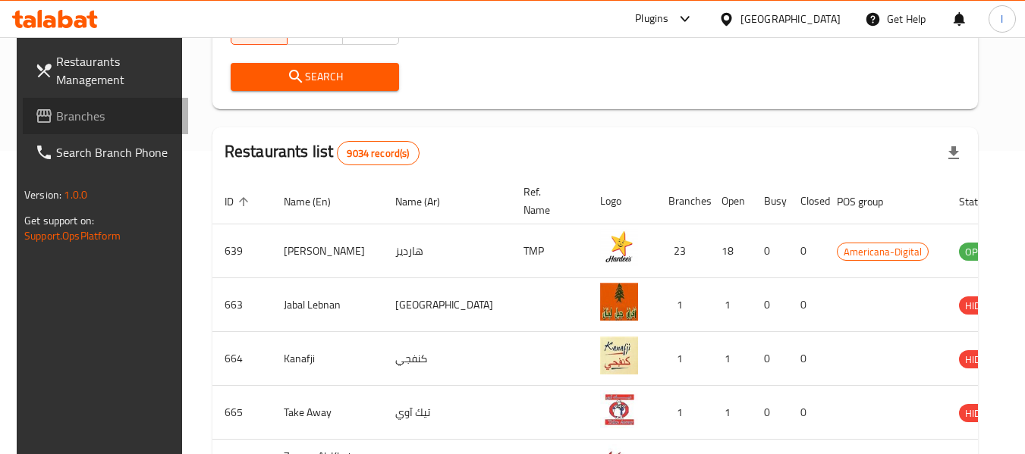
click at [71, 123] on span "Branches" at bounding box center [116, 116] width 120 height 18
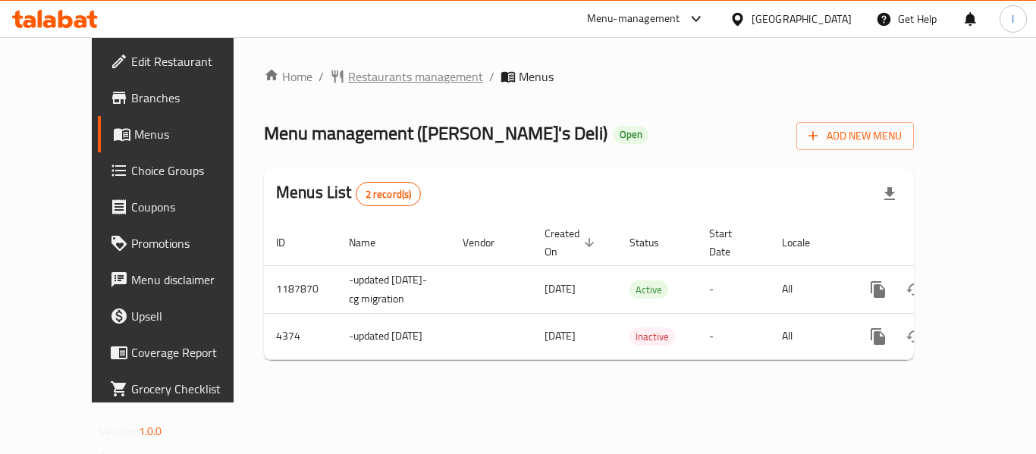
click at [348, 77] on span "Restaurants management" at bounding box center [415, 77] width 135 height 18
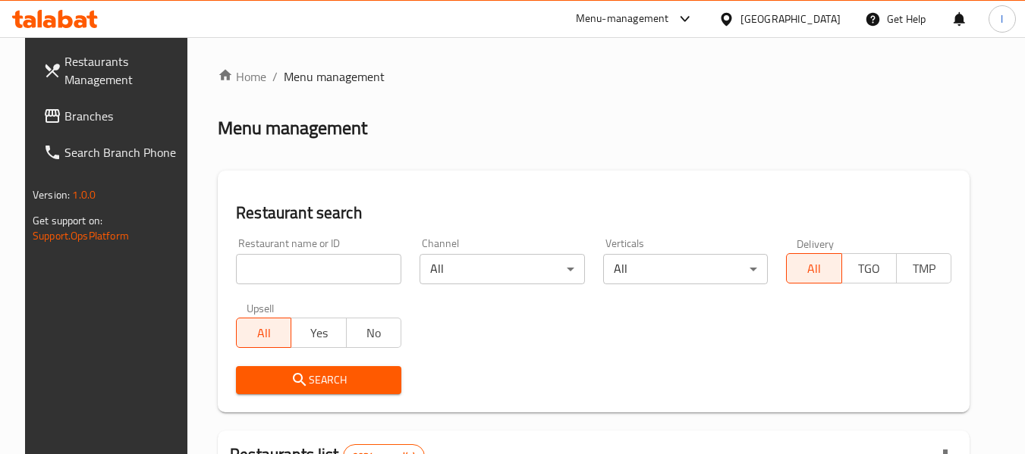
click at [307, 263] on input "search" at bounding box center [318, 269] width 165 height 30
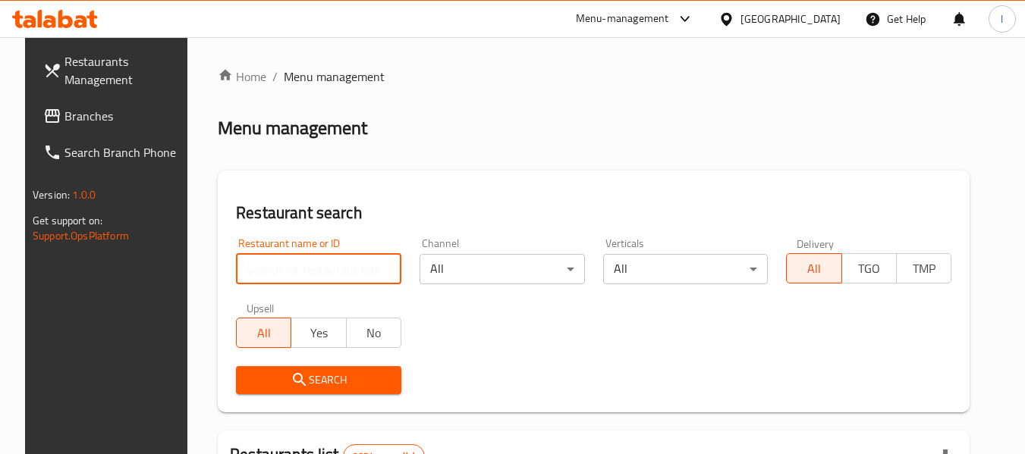
paste input "2780"
type input "2780"
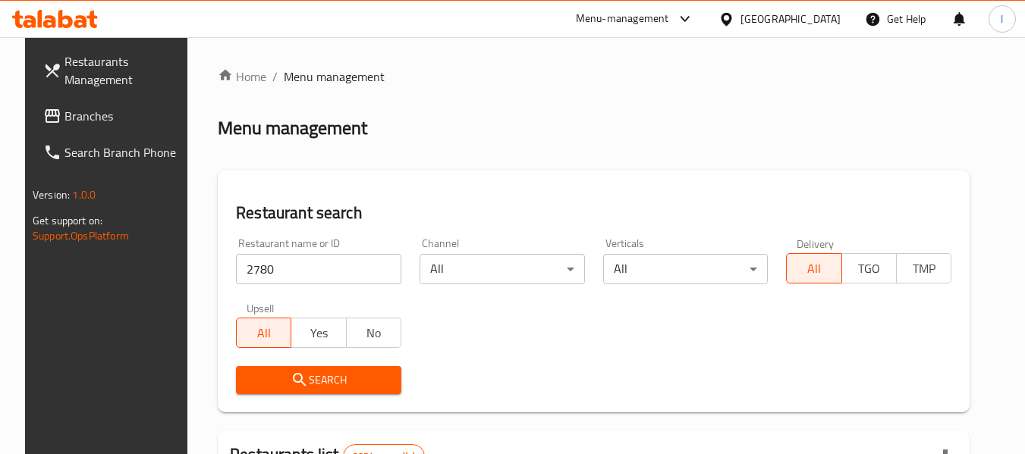
click at [301, 375] on span "Search" at bounding box center [318, 380] width 141 height 19
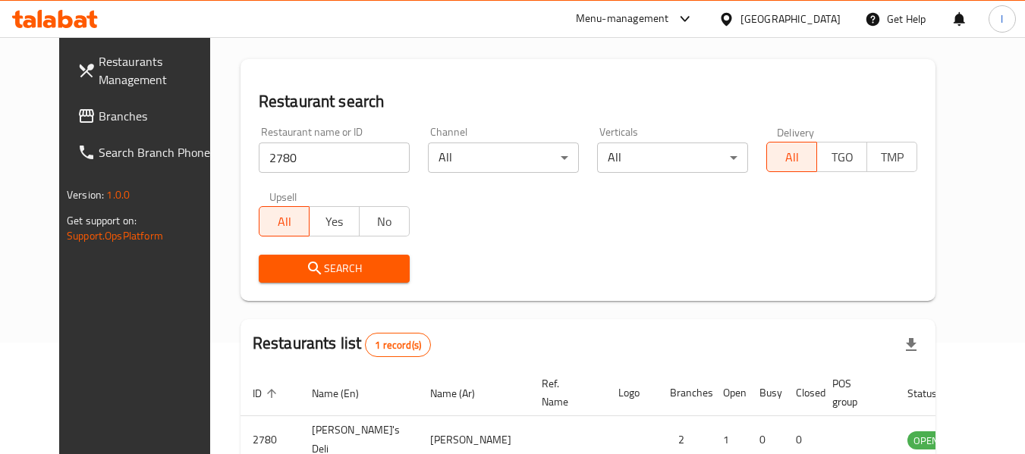
scroll to position [209, 0]
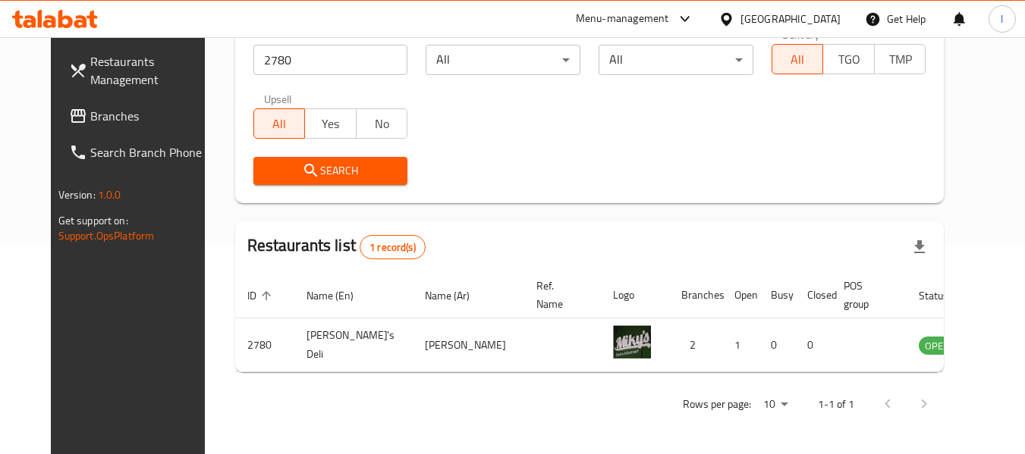
click at [816, 22] on div "[GEOGRAPHIC_DATA]" at bounding box center [790, 19] width 100 height 17
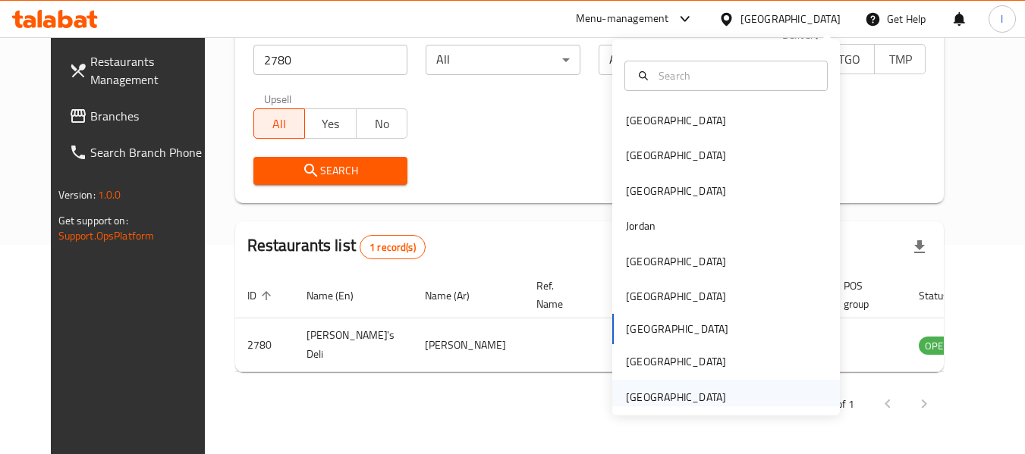
click at [658, 396] on div "[GEOGRAPHIC_DATA]" at bounding box center [676, 397] width 100 height 17
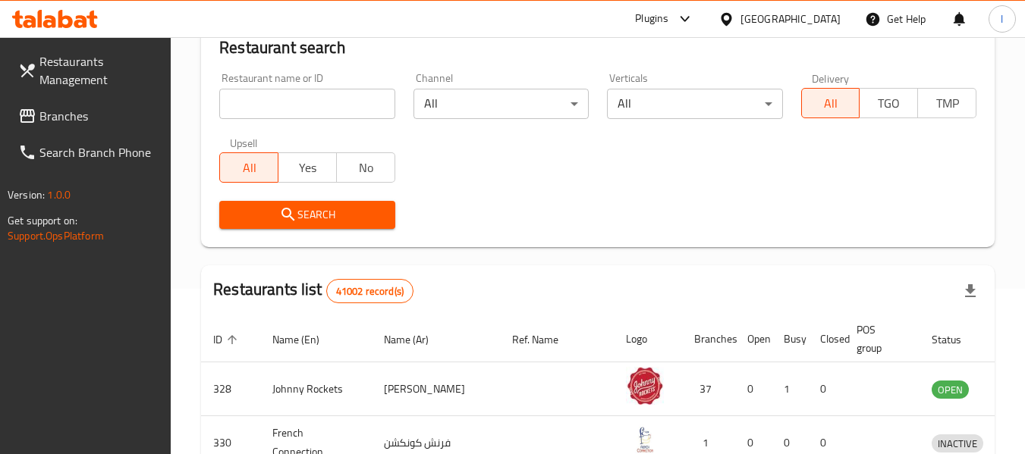
scroll to position [209, 0]
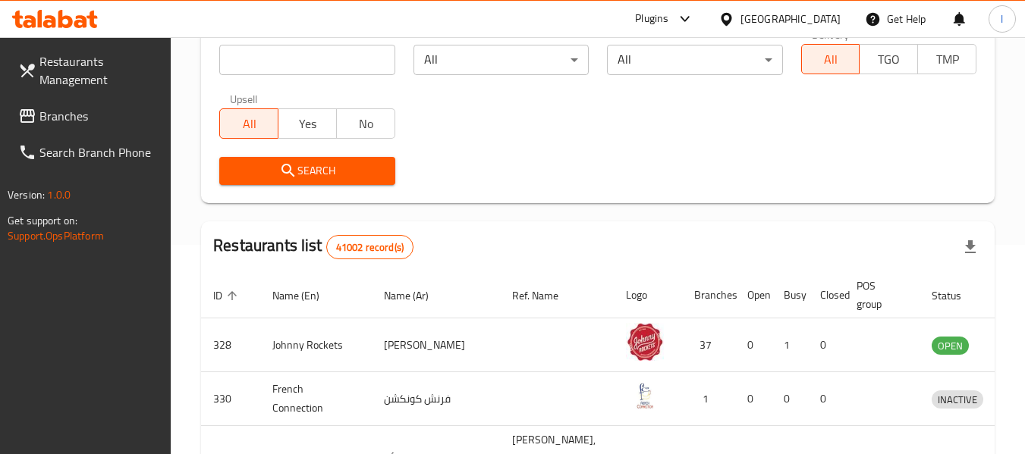
click at [77, 118] on span "Branches" at bounding box center [99, 116] width 120 height 18
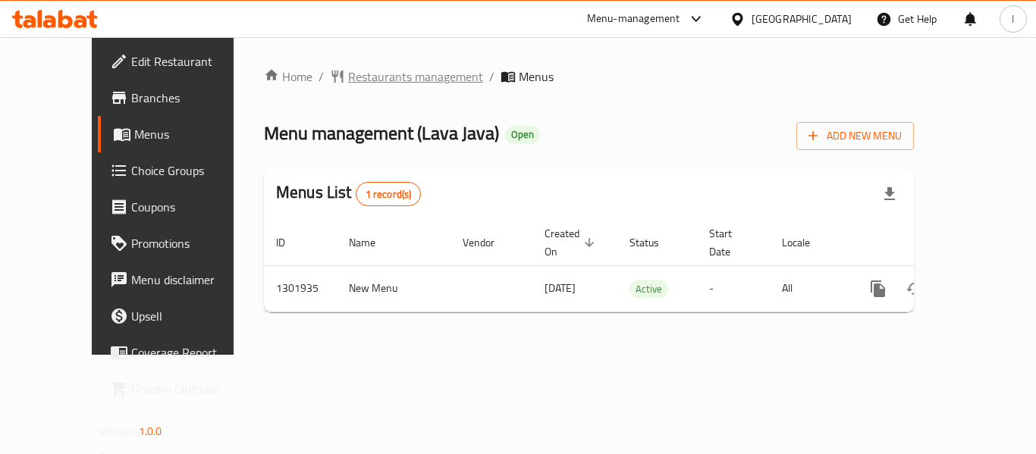
click at [365, 80] on span "Restaurants management" at bounding box center [415, 77] width 135 height 18
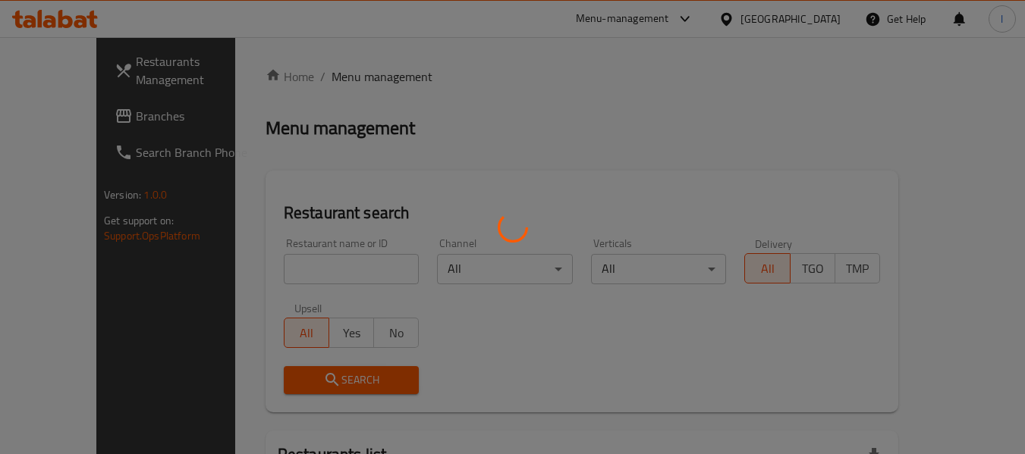
click at [290, 270] on div at bounding box center [512, 227] width 1025 height 454
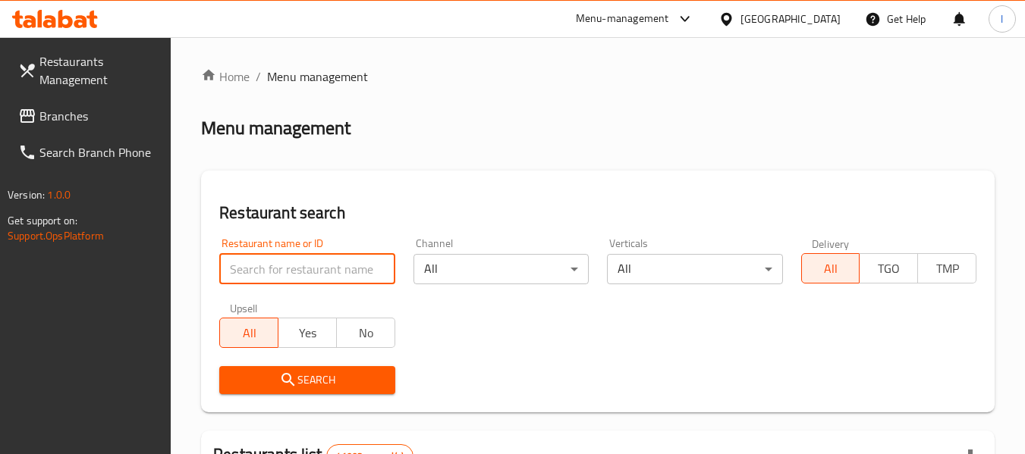
click at [290, 270] on input "search" at bounding box center [306, 269] width 175 height 30
paste input "702083"
type input "702083"
click button "Search" at bounding box center [306, 380] width 175 height 28
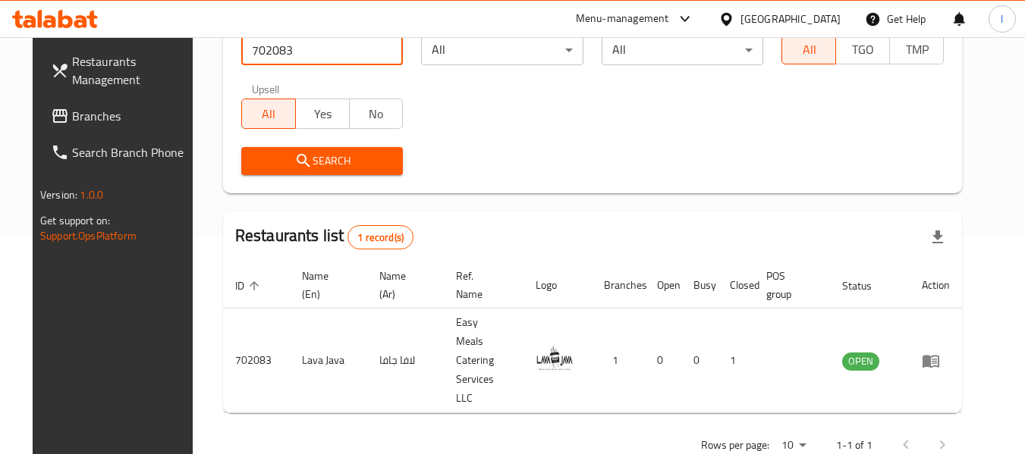
scroll to position [222, 0]
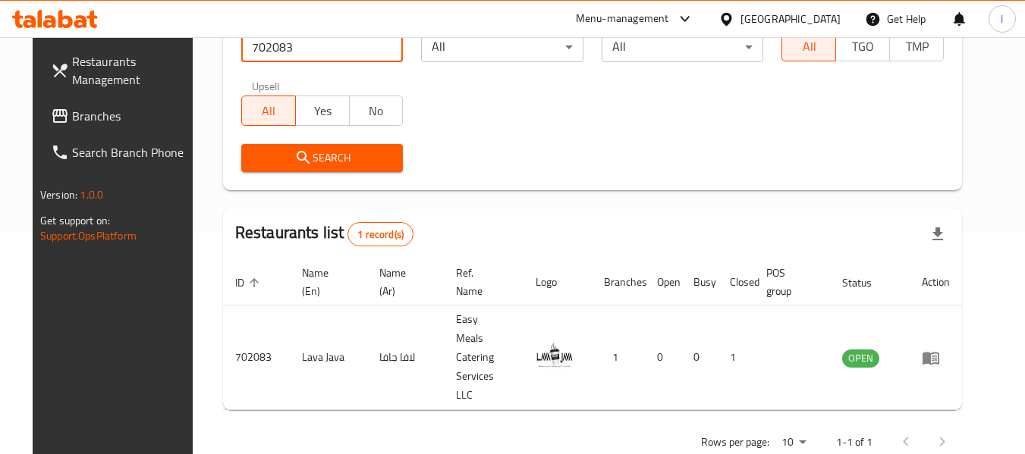
click at [94, 124] on span "Branches" at bounding box center [132, 116] width 120 height 18
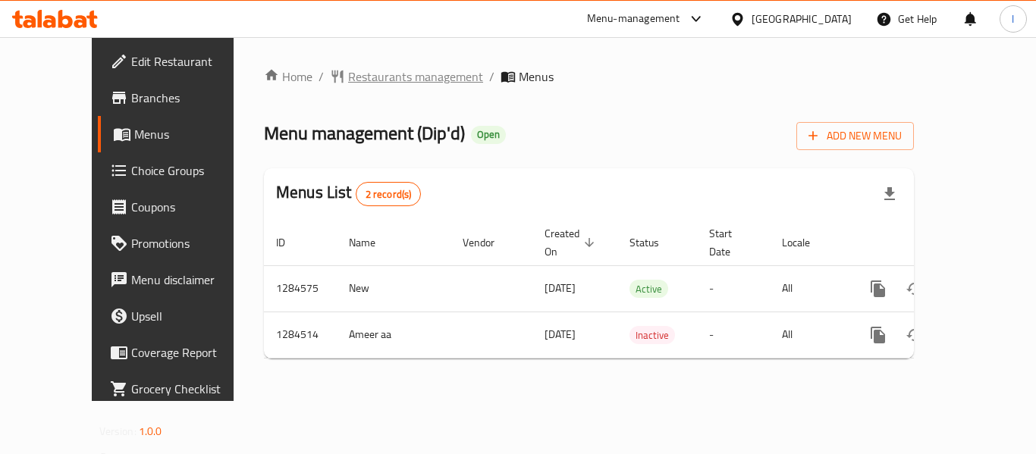
click at [353, 84] on span "Restaurants management" at bounding box center [415, 77] width 135 height 18
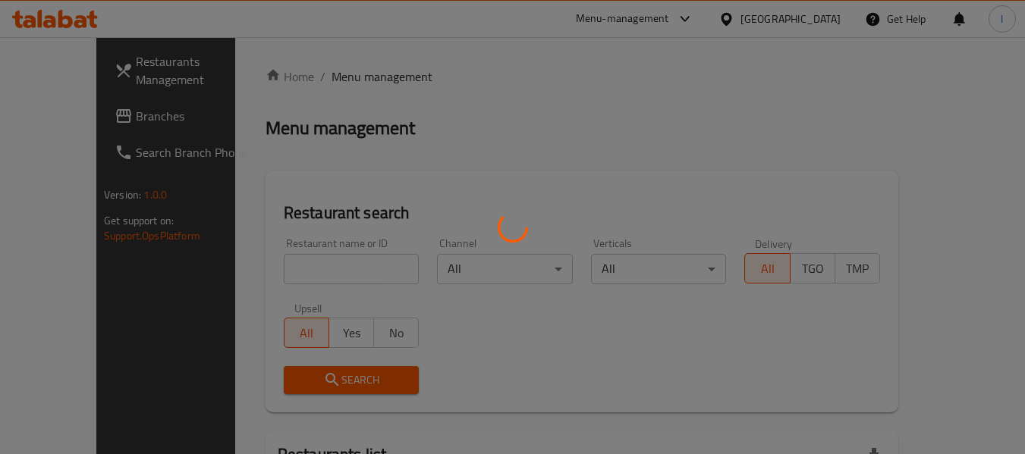
click at [278, 265] on div at bounding box center [512, 227] width 1025 height 454
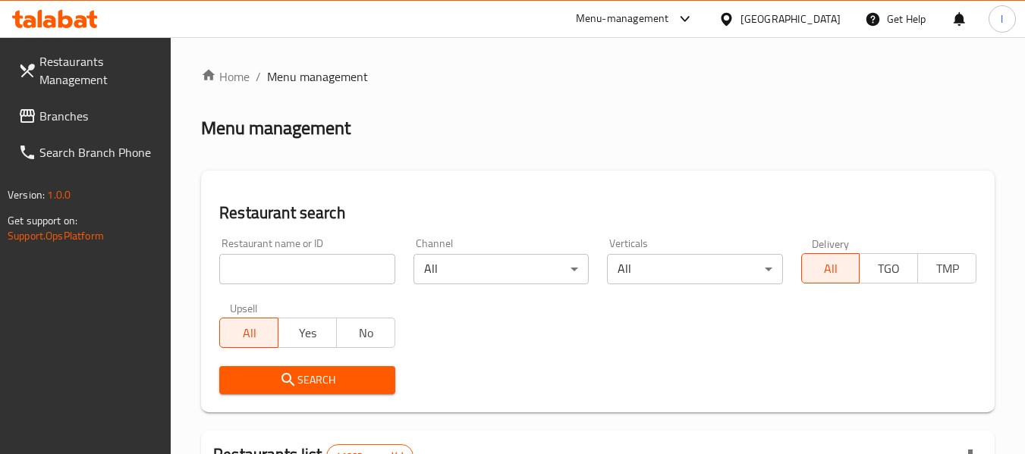
click at [280, 266] on input "search" at bounding box center [306, 269] width 175 height 30
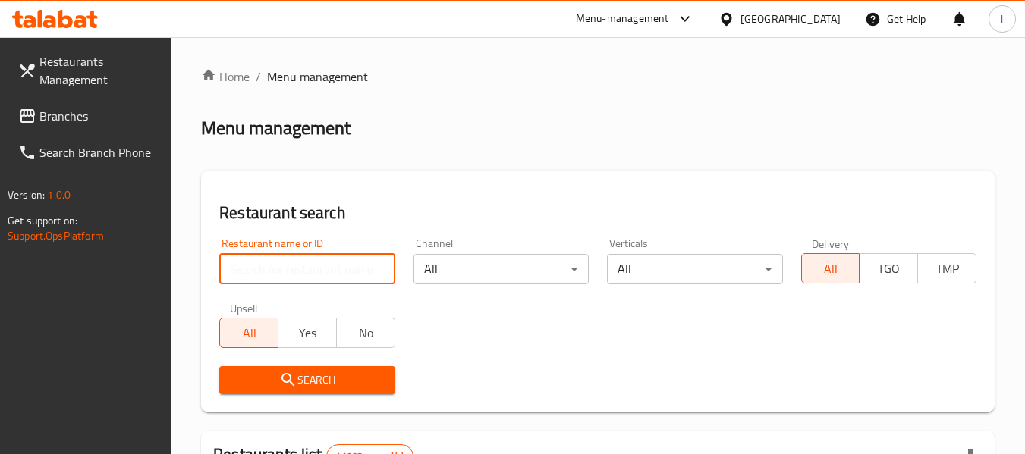
paste input "695690"
type input "695690"
click button "Search" at bounding box center [306, 380] width 175 height 28
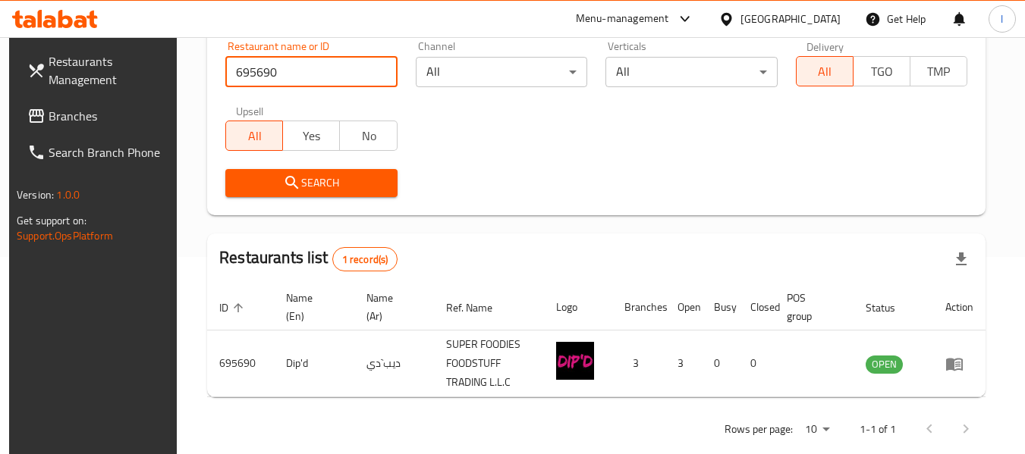
scroll to position [222, 0]
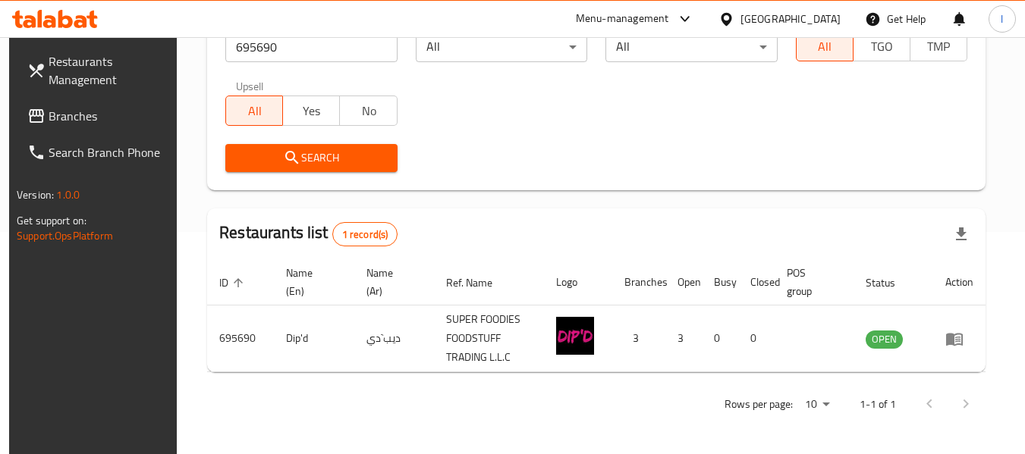
click at [781, 12] on div "[GEOGRAPHIC_DATA]" at bounding box center [790, 19] width 100 height 17
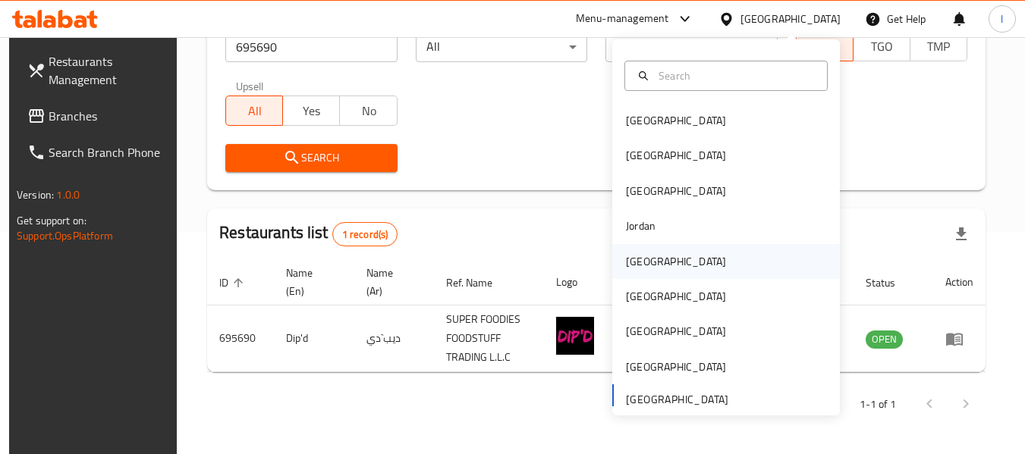
click at [654, 266] on div "Kuwait" at bounding box center [676, 261] width 124 height 35
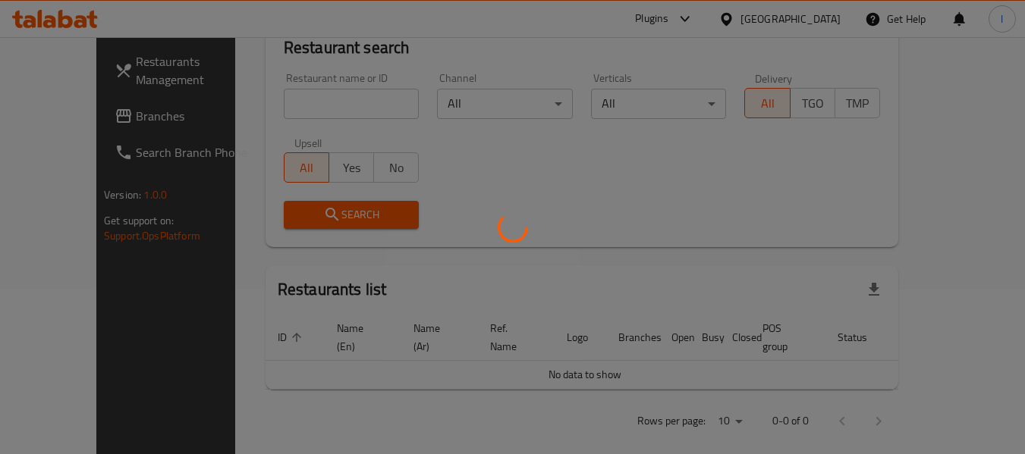
scroll to position [222, 0]
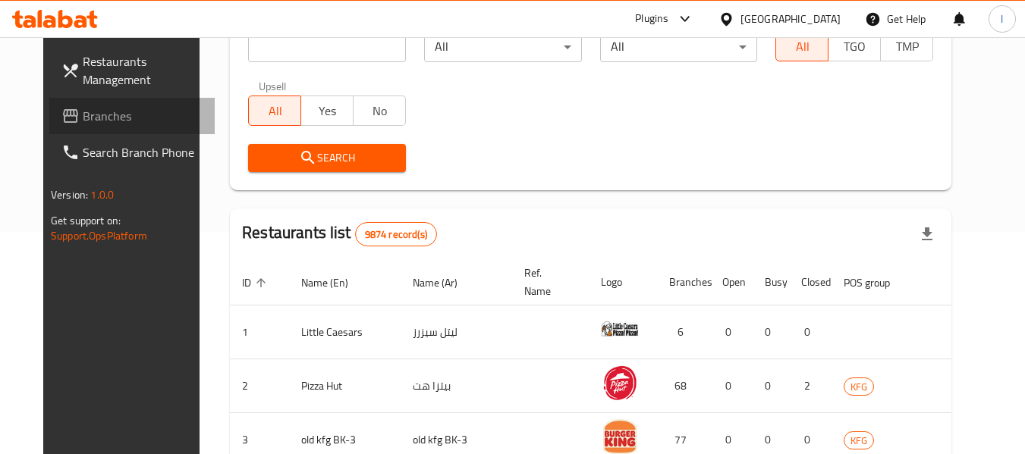
click at [112, 121] on span "Branches" at bounding box center [143, 116] width 120 height 18
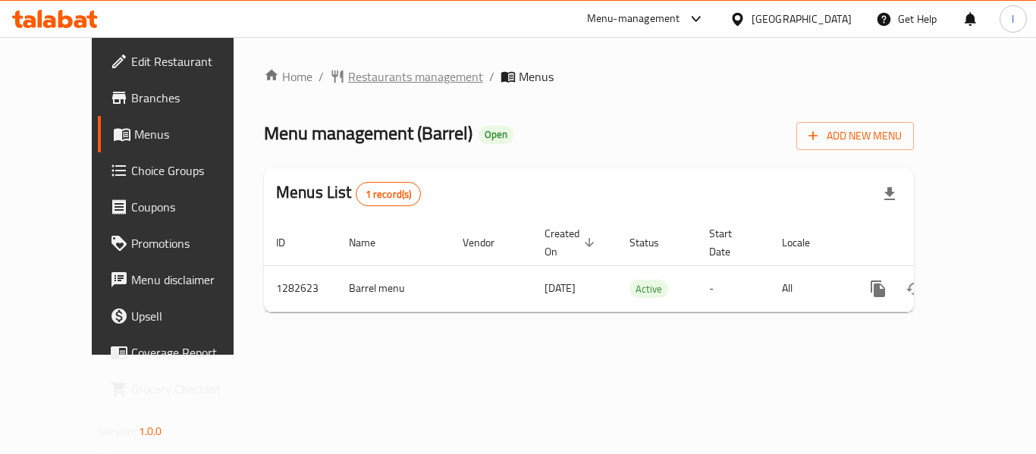
click at [348, 74] on span "Restaurants management" at bounding box center [415, 77] width 135 height 18
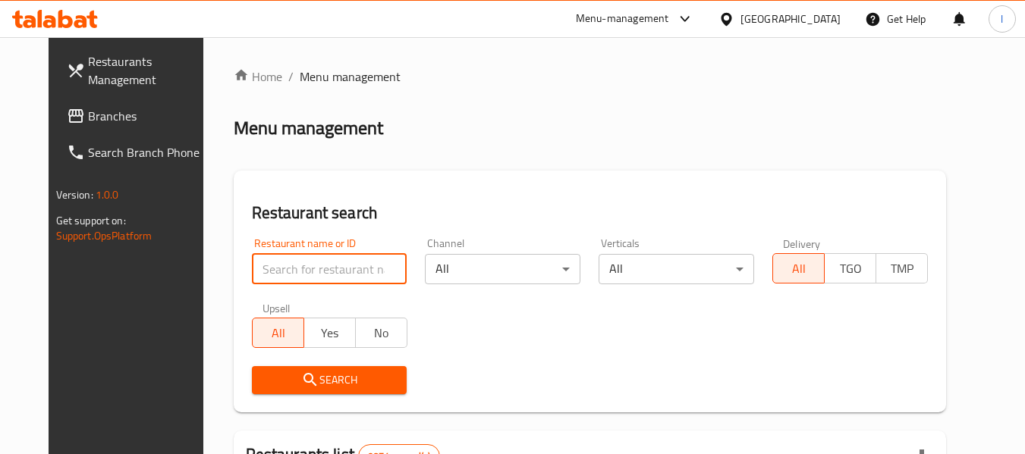
click at [308, 266] on input "search" at bounding box center [330, 269] width 156 height 30
paste input "694917"
type input "694917"
click button "Search" at bounding box center [330, 380] width 156 height 28
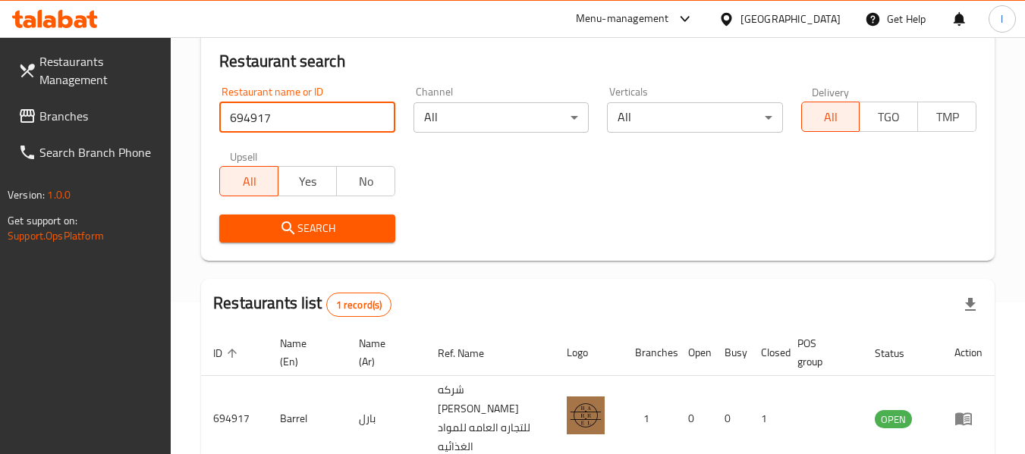
scroll to position [222, 0]
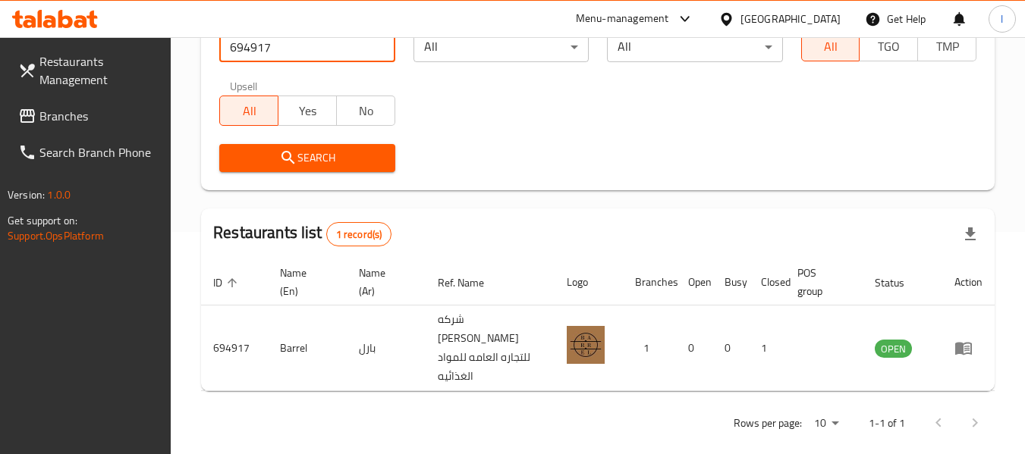
click at [829, 13] on div "Kuwait" at bounding box center [790, 19] width 100 height 17
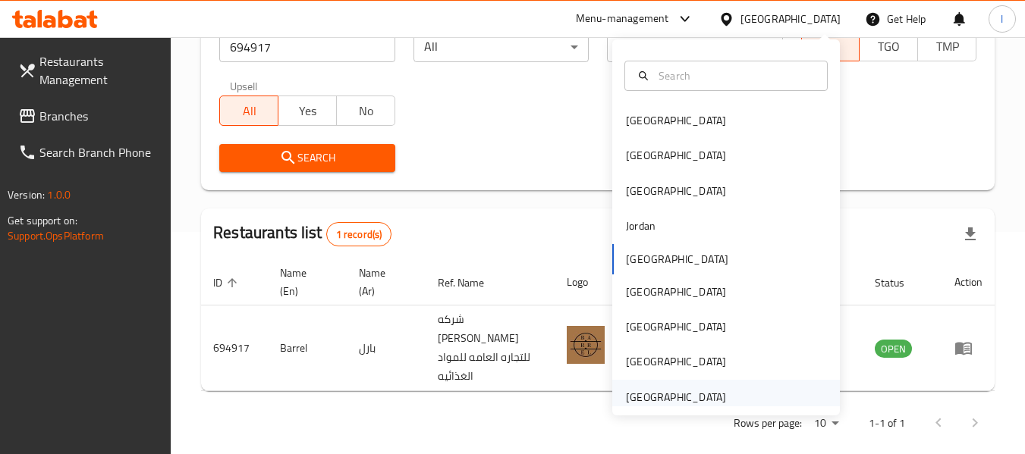
click at [697, 401] on div "[GEOGRAPHIC_DATA]" at bounding box center [676, 397] width 100 height 17
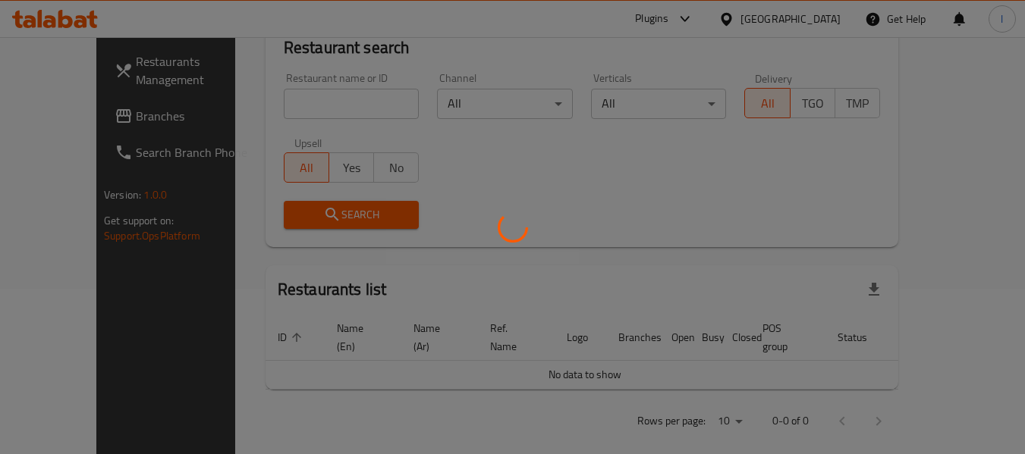
scroll to position [222, 0]
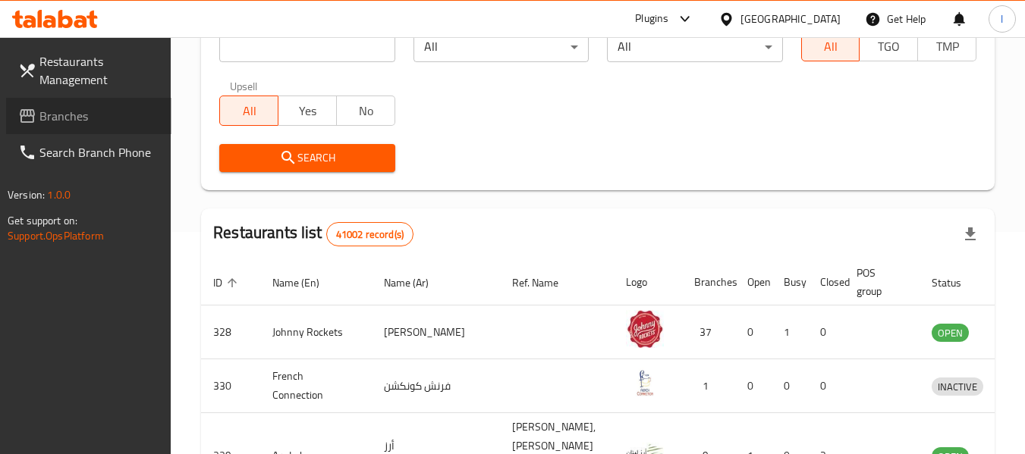
click at [91, 112] on span "Branches" at bounding box center [99, 116] width 120 height 18
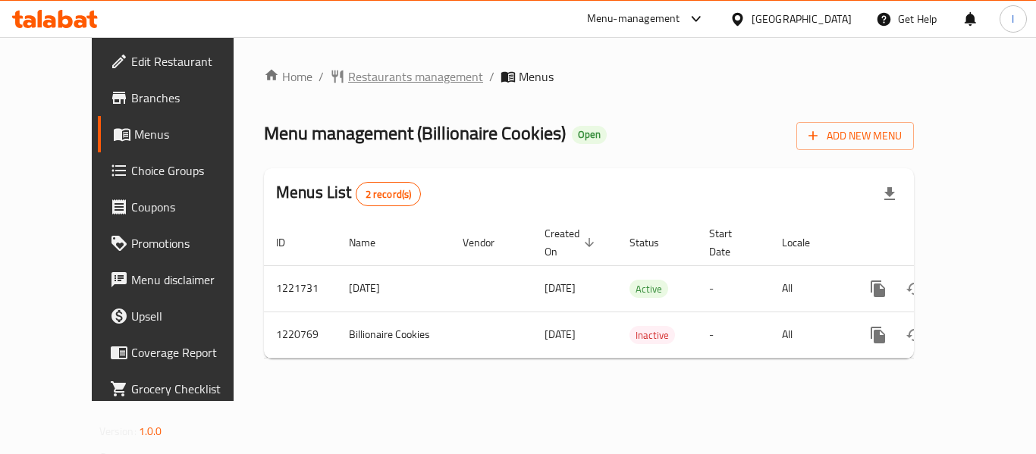
click at [348, 77] on span "Restaurants management" at bounding box center [415, 77] width 135 height 18
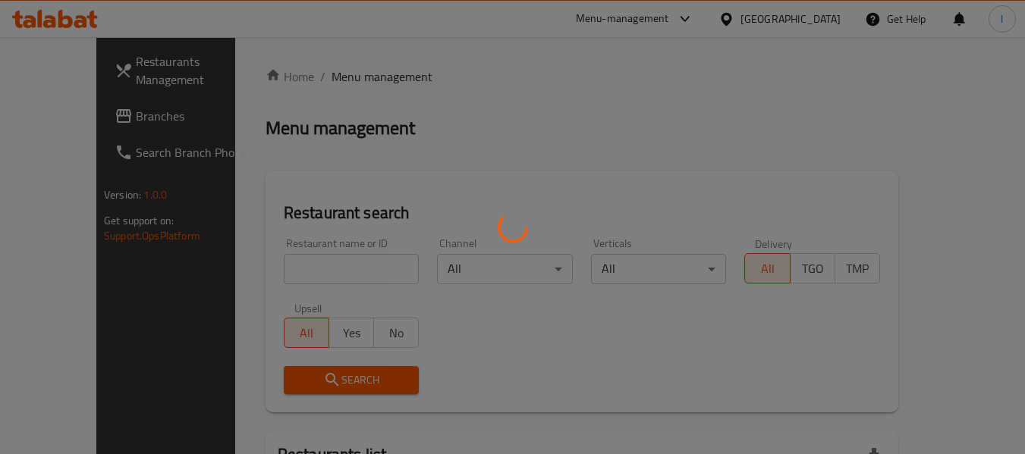
click at [310, 258] on div at bounding box center [512, 227] width 1025 height 454
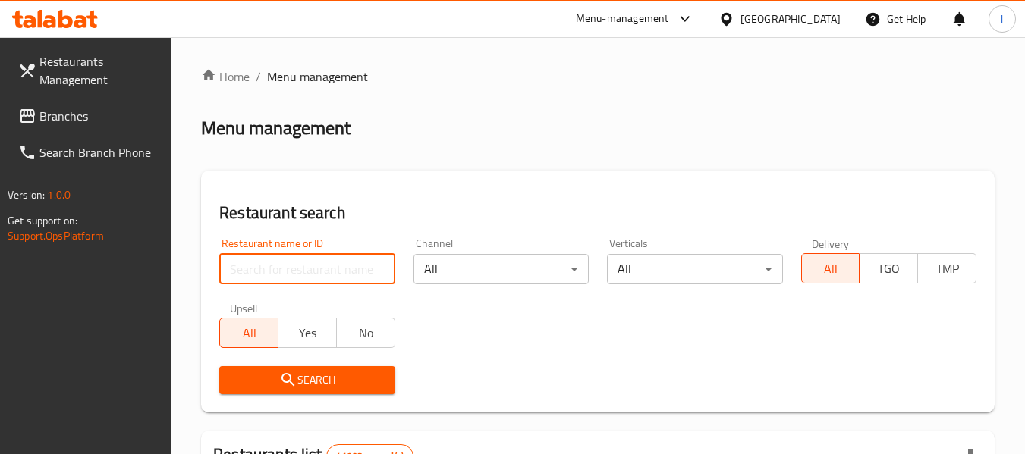
paste input "673484"
type input "673484"
click button "Search" at bounding box center [306, 380] width 175 height 28
click at [351, 376] on span "Search" at bounding box center [306, 380] width 151 height 19
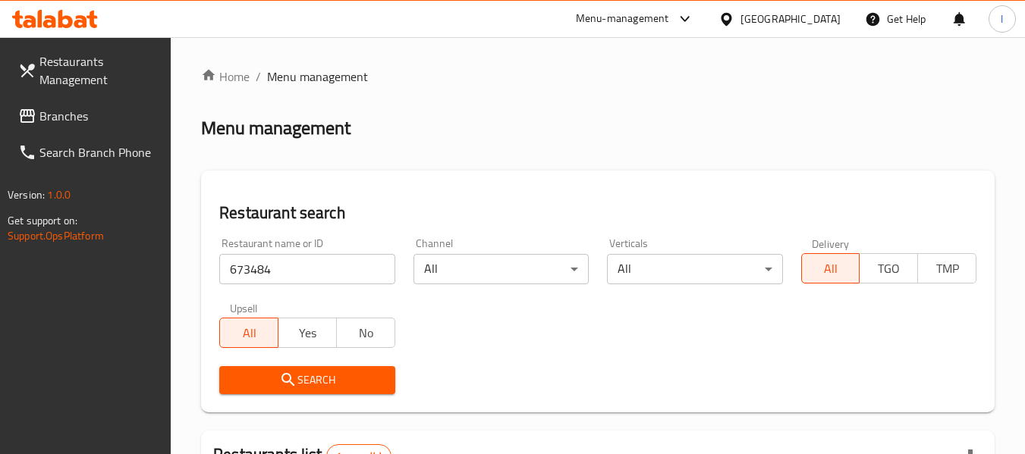
scroll to position [222, 0]
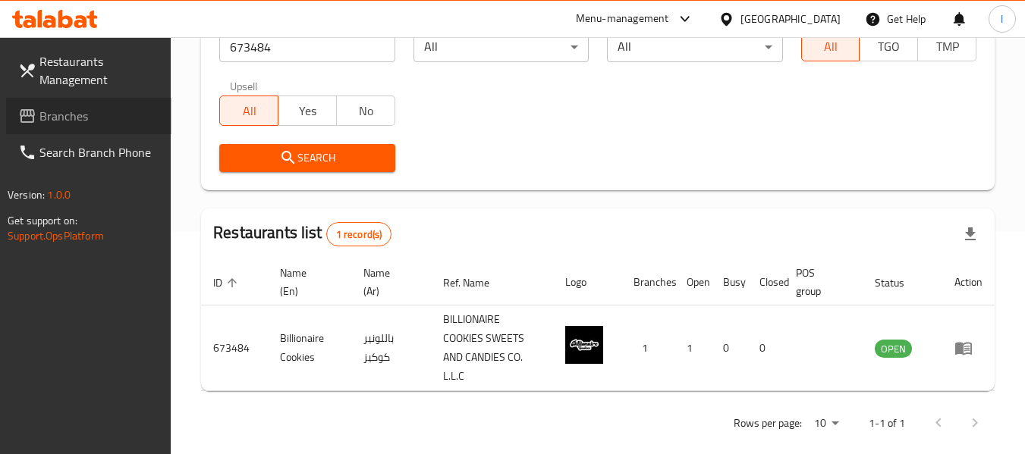
click at [141, 115] on span "Branches" at bounding box center [99, 116] width 120 height 18
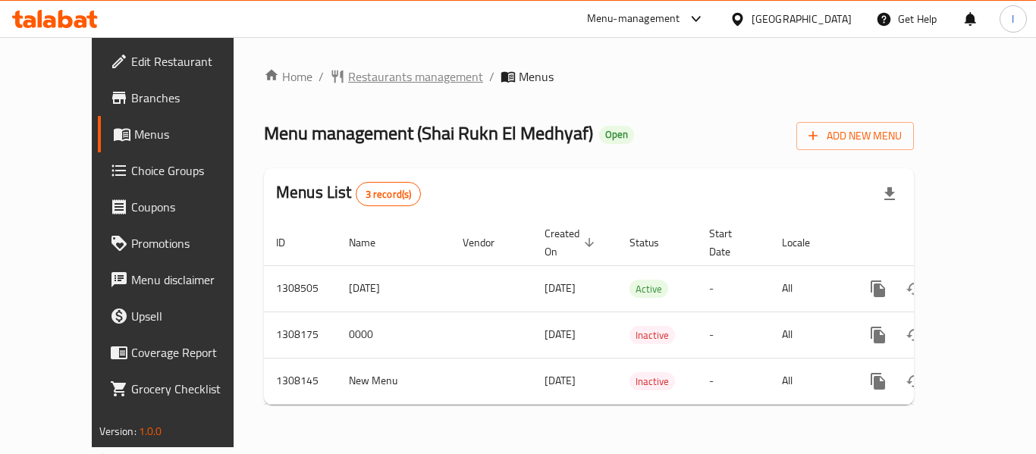
click at [348, 80] on span "Restaurants management" at bounding box center [415, 77] width 135 height 18
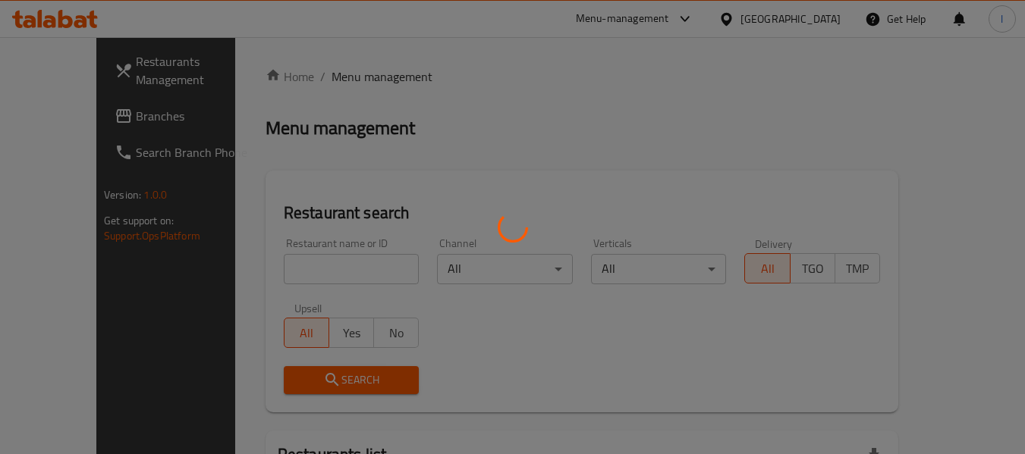
click at [288, 268] on div at bounding box center [512, 227] width 1025 height 454
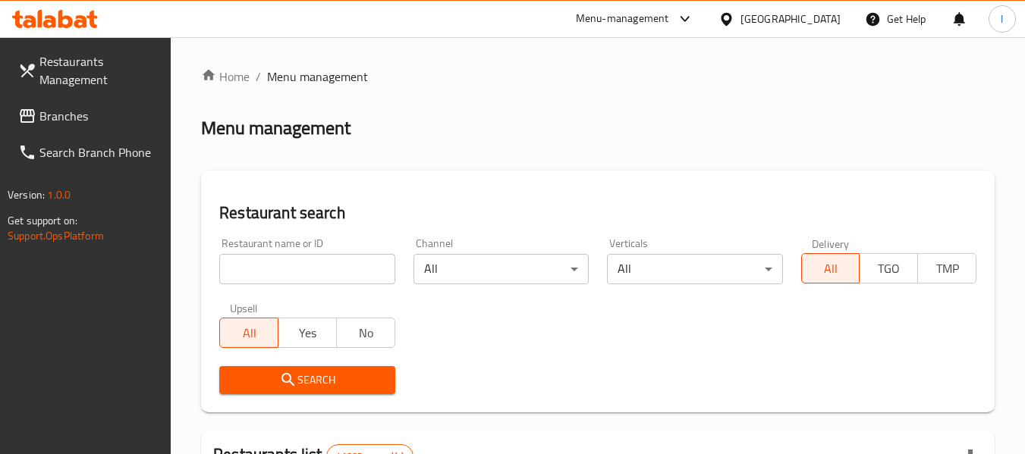
click at [290, 269] on input "search" at bounding box center [306, 269] width 175 height 30
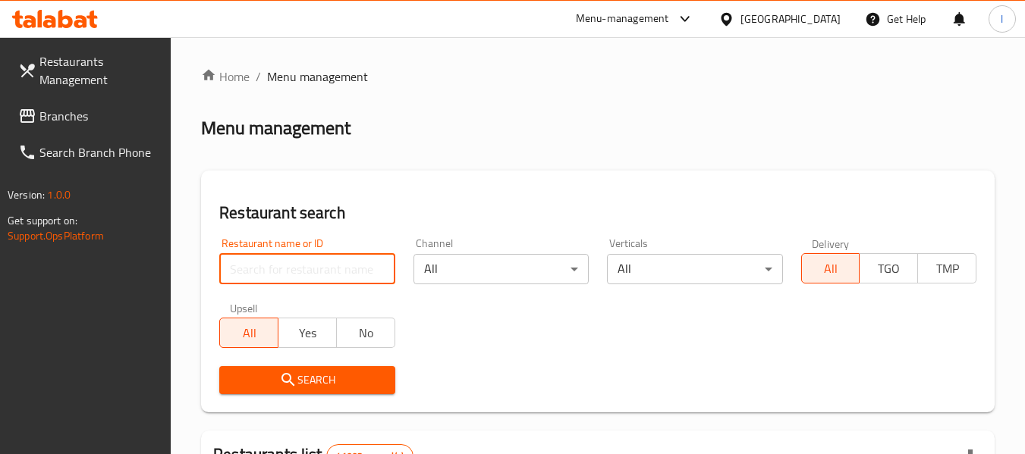
paste input "704796"
type input "704796"
click button "Search" at bounding box center [306, 380] width 175 height 28
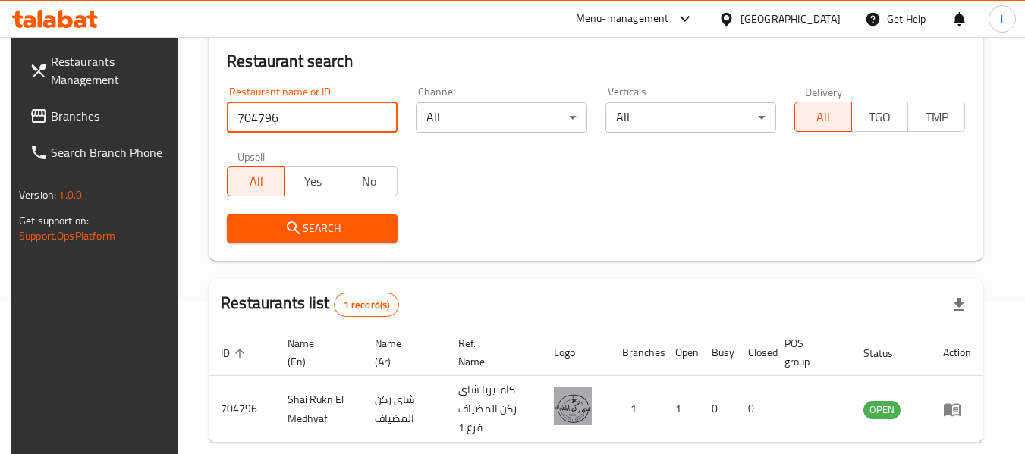
scroll to position [222, 0]
